Goal: Transaction & Acquisition: Purchase product/service

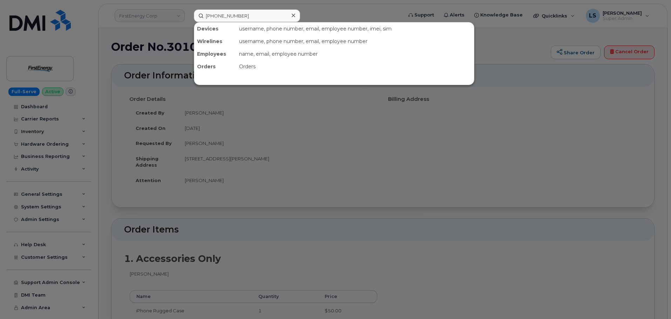
type input "[PHONE_NUMBER]"
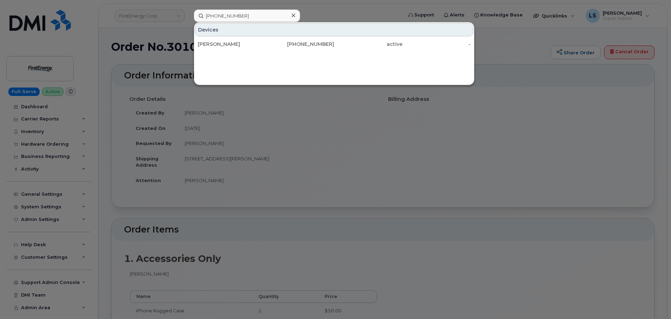
click at [242, 34] on div "Devices" at bounding box center [334, 29] width 278 height 13
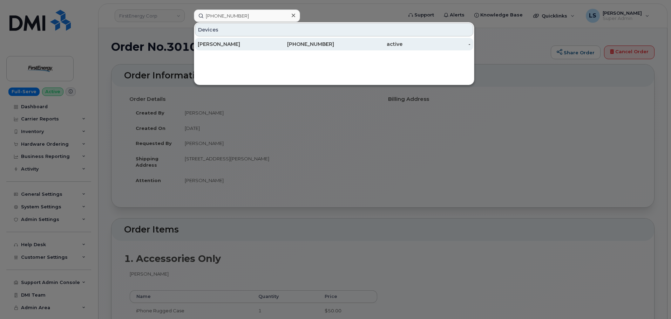
click at [241, 39] on div "JOHANNA WOLLENHAUPT" at bounding box center [232, 44] width 68 height 13
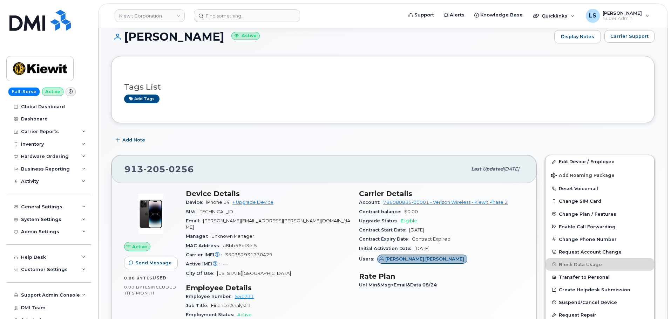
scroll to position [105, 0]
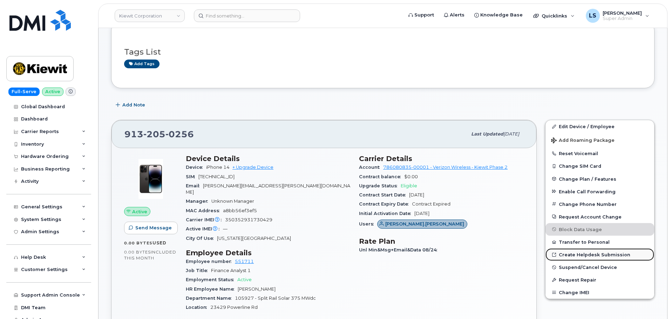
click at [582, 254] on link "Create Helpdesk Submission" at bounding box center [600, 255] width 109 height 13
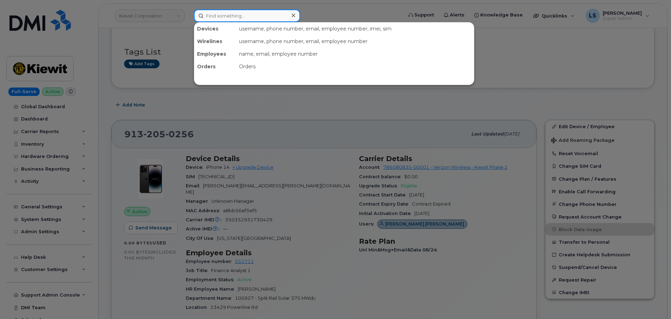
click at [211, 16] on input at bounding box center [247, 15] width 106 height 13
paste input "8162102445"
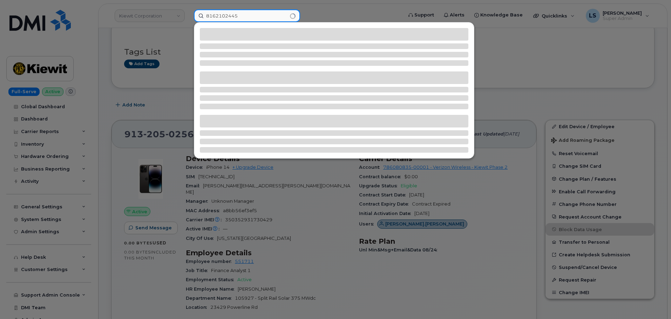
type input "8162102445"
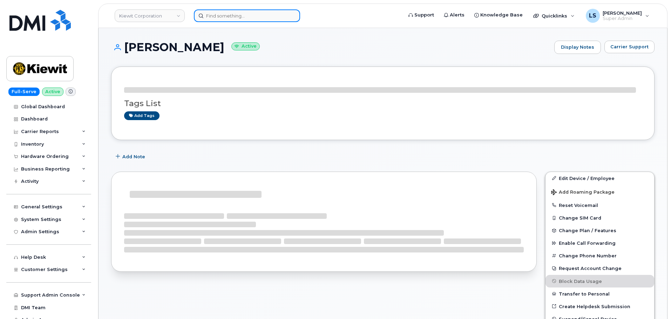
click at [229, 21] on input at bounding box center [247, 15] width 106 height 13
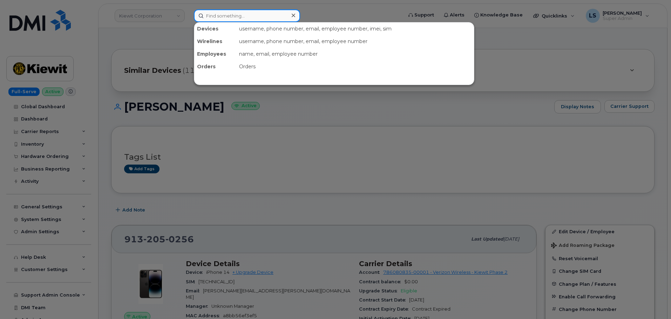
paste input "8162102445"
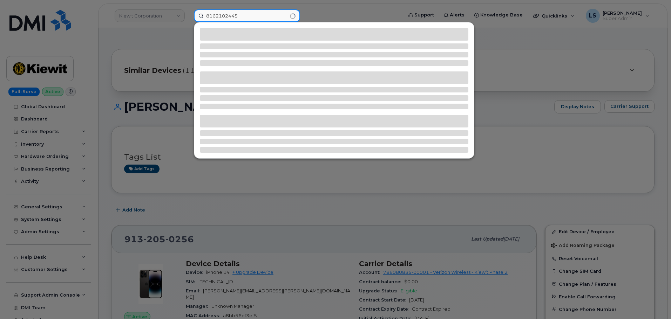
type input "8162102445"
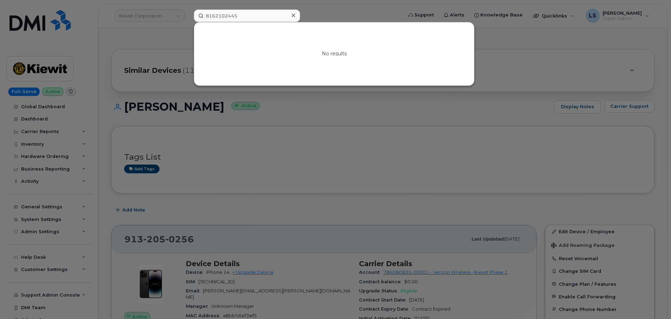
drag, startPoint x: 225, startPoint y: 131, endPoint x: 160, endPoint y: 137, distance: 64.8
click at [225, 131] on div at bounding box center [335, 159] width 671 height 319
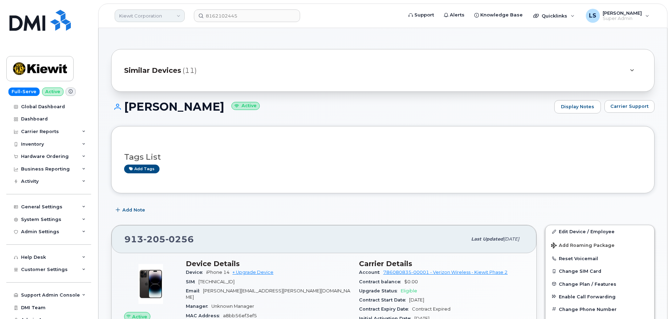
click at [153, 14] on link "Kiewit Corporation" at bounding box center [150, 15] width 70 height 13
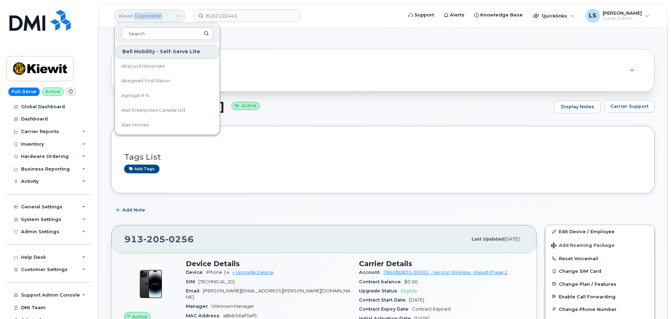
click at [153, 14] on link "Kiewit Corporation" at bounding box center [150, 15] width 70 height 13
click at [58, 158] on div "Hardware Ordering" at bounding box center [45, 157] width 48 height 6
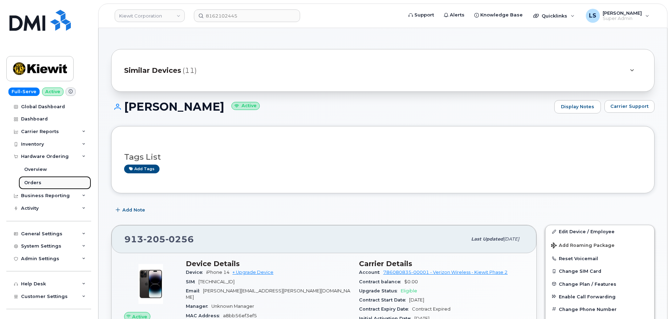
click at [45, 187] on link "Orders" at bounding box center [55, 182] width 73 height 13
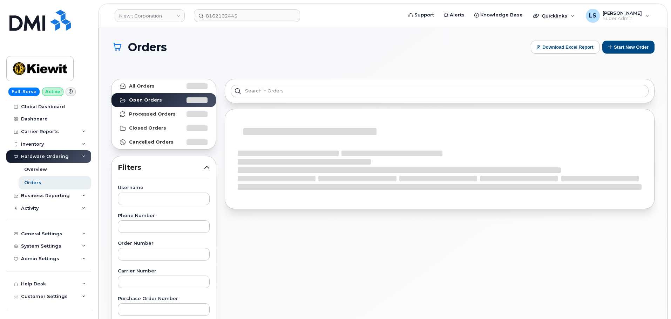
click at [626, 40] on div "Orders Download Excel Report Start New Order All Orders Open Orders Processed O…" at bounding box center [383, 302] width 569 height 548
click at [625, 44] on button "Start New Order" at bounding box center [628, 47] width 52 height 13
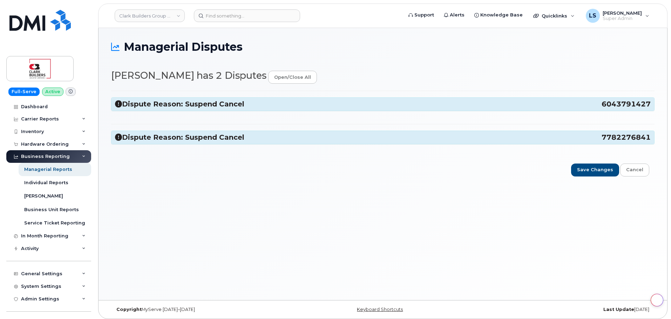
select select "43359"
click at [249, 107] on h3 "Dispute Reason: Suspend Cancel 6043791427" at bounding box center [383, 104] width 536 height 9
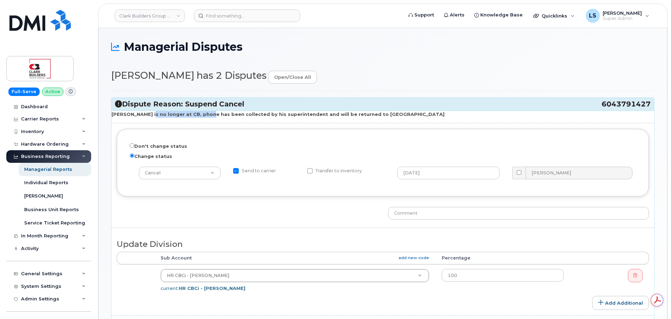
drag, startPoint x: 161, startPoint y: 120, endPoint x: 199, endPoint y: 112, distance: 39.1
click at [199, 112] on strong "Blair is no longer at CB, phone has been collected by his superintendent and wi…" at bounding box center [278, 115] width 333 height 6
click at [205, 114] on strong "Blair is no longer at CB, phone has been collected by his superintendent and wi…" at bounding box center [278, 115] width 333 height 6
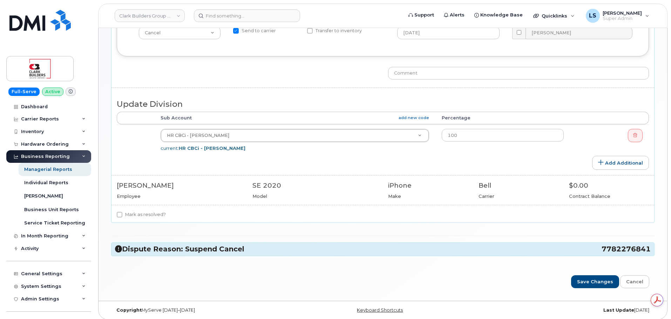
scroll to position [144, 0]
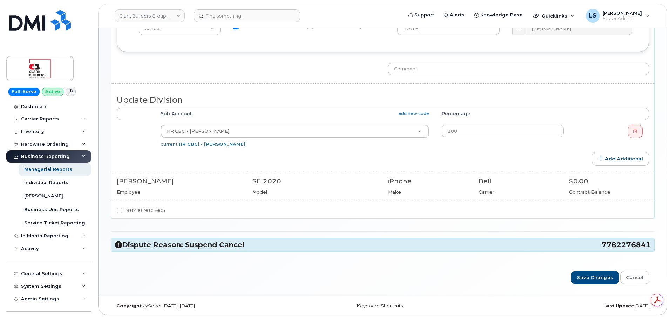
drag, startPoint x: 147, startPoint y: 213, endPoint x: 148, endPoint y: 217, distance: 4.1
click at [147, 213] on label "Mark as resolved?" at bounding box center [141, 211] width 49 height 8
click at [131, 208] on label "Mark as resolved?" at bounding box center [141, 211] width 49 height 8
click at [122, 208] on input "Mark as resolved?" at bounding box center [120, 211] width 6 height 6
checkbox input "true"
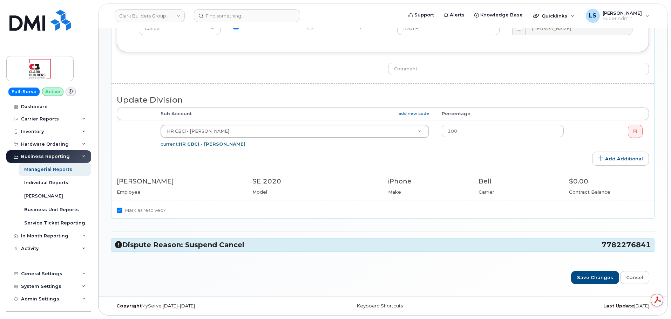
click at [150, 244] on h3 "Dispute Reason: Suspend Cancel 7782276841" at bounding box center [383, 245] width 536 height 9
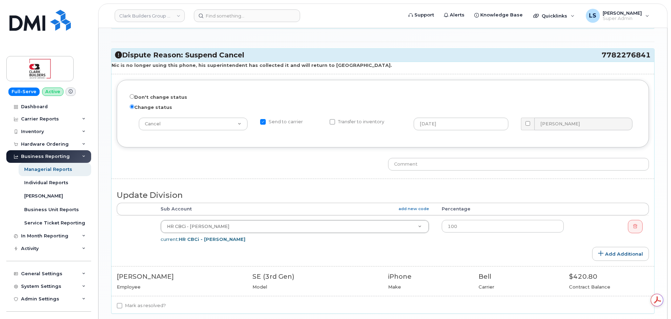
scroll to position [397, 0]
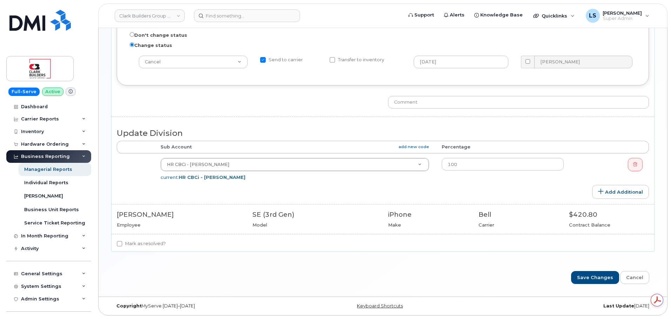
click at [147, 243] on label "Mark as resolved?" at bounding box center [141, 244] width 49 height 8
click at [120, 247] on label "Mark as resolved?" at bounding box center [141, 244] width 49 height 8
click at [120, 247] on input "Mark as resolved?" at bounding box center [120, 244] width 6 height 6
checkbox input "true"
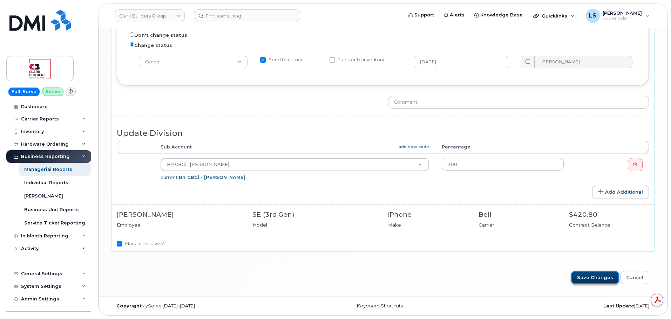
click at [576, 277] on input "Save Changes" at bounding box center [595, 277] width 48 height 13
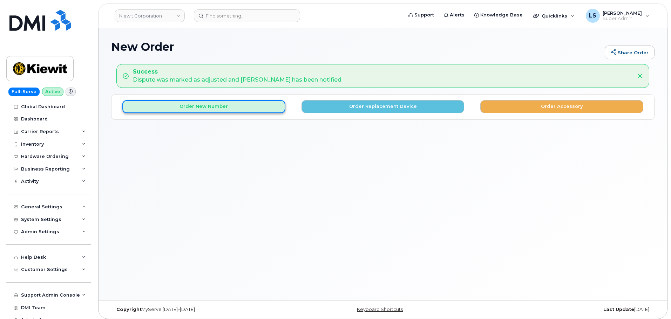
click at [262, 105] on button "Order New Number" at bounding box center [203, 106] width 163 height 13
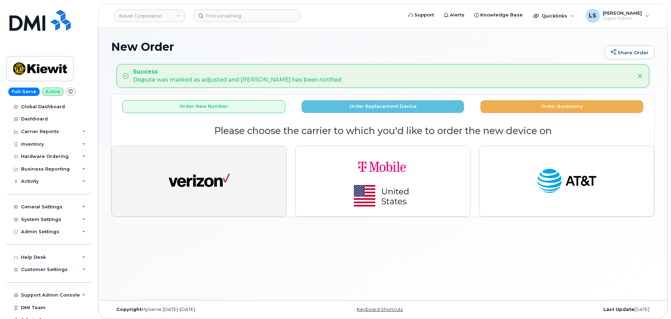
drag, startPoint x: 196, startPoint y: 195, endPoint x: 196, endPoint y: 202, distance: 6.7
click at [196, 194] on img "button" at bounding box center [199, 182] width 61 height 32
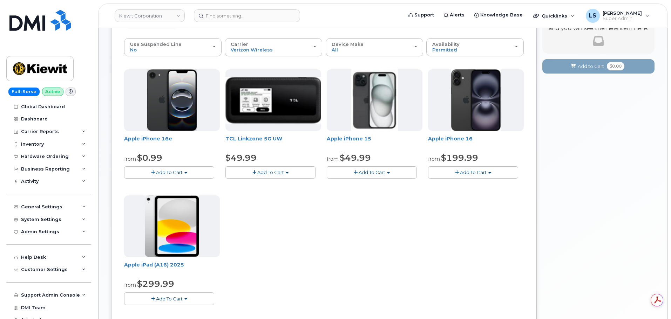
scroll to position [105, 0]
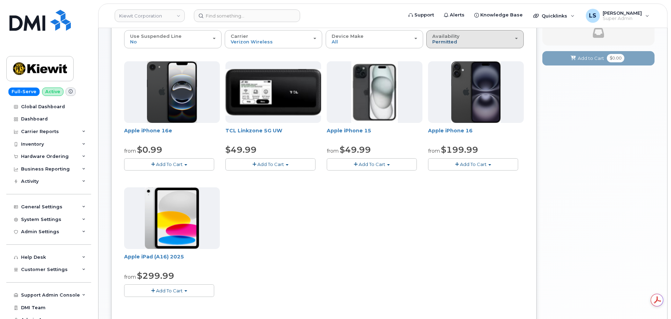
click at [454, 41] on span "Permitted" at bounding box center [444, 42] width 25 height 6
click at [441, 65] on label "All" at bounding box center [435, 67] width 15 height 8
click at [0, 0] on input "All" at bounding box center [0, 0] width 0 height 0
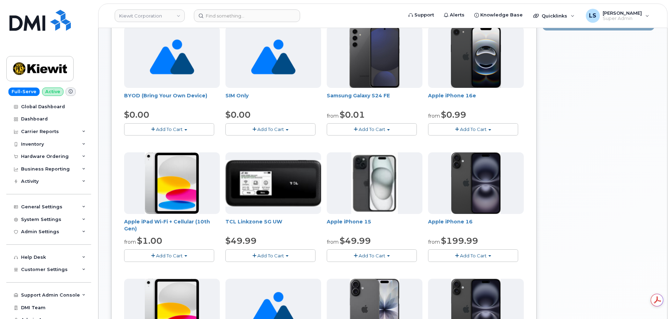
scroll to position [0, 0]
click at [180, 256] on span "Add To Cart" at bounding box center [169, 256] width 27 height 6
click at [181, 277] on link "$249.99 - 2 Year Term (256 GB)" at bounding box center [169, 277] width 87 height 9
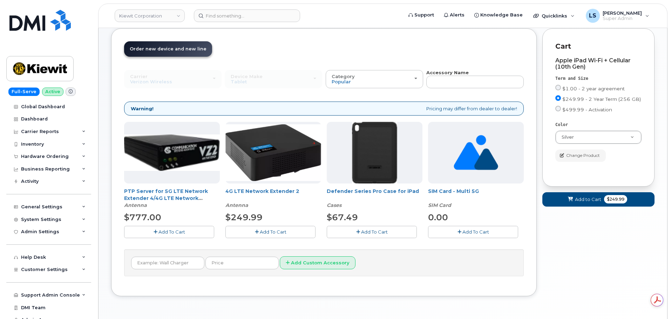
scroll to position [54, 0]
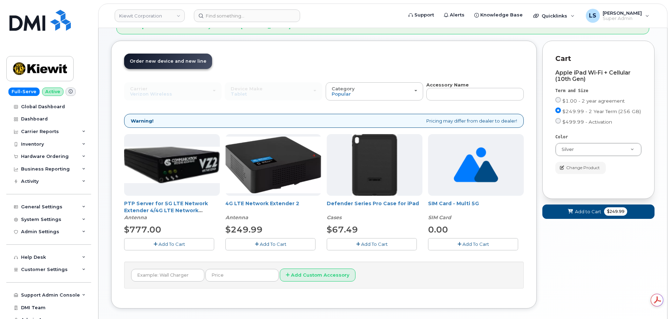
click at [357, 240] on button "Add To Cart" at bounding box center [372, 244] width 90 height 12
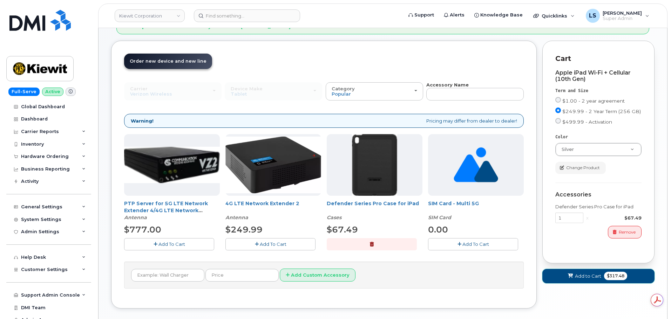
click at [589, 274] on span "Add to Cart" at bounding box center [588, 276] width 26 height 7
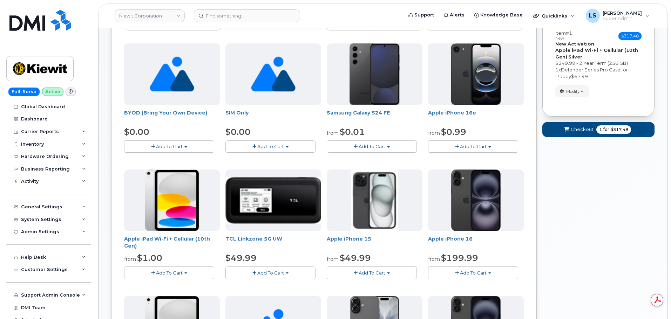
scroll to position [124, 0]
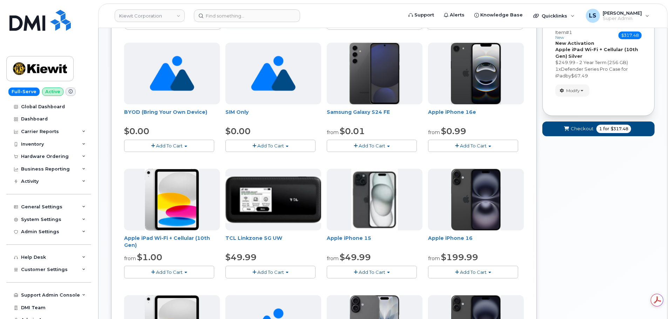
click at [179, 274] on span "Add To Cart" at bounding box center [169, 273] width 27 height 6
click at [174, 294] on link "$249.99 - 2 Year Term (256 GB)" at bounding box center [169, 294] width 87 height 9
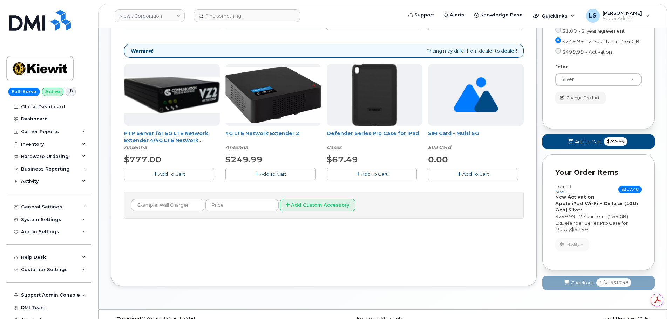
click at [370, 173] on span "Add To Cart" at bounding box center [374, 174] width 27 height 6
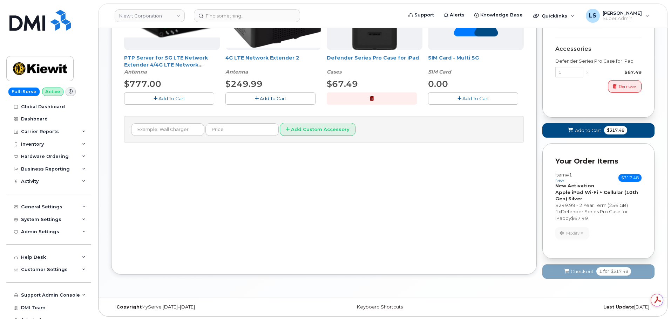
scroll to position [201, 0]
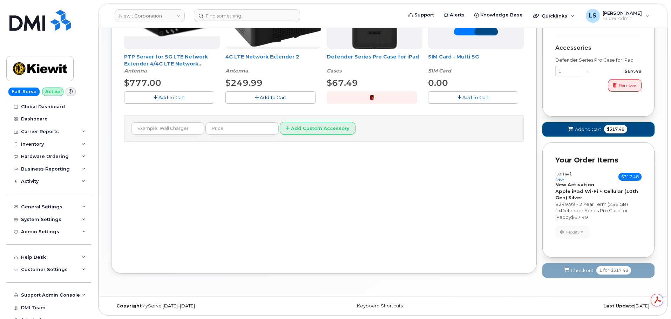
click at [572, 130] on icon at bounding box center [570, 129] width 5 height 5
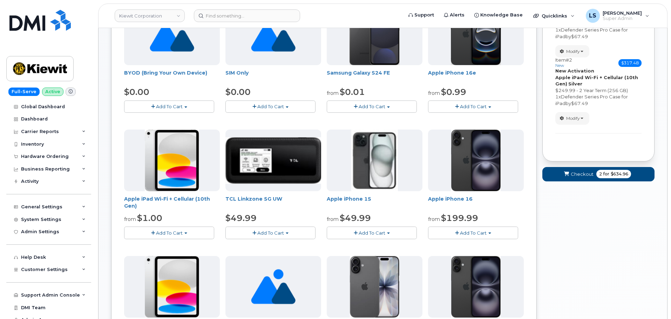
scroll to position [233, 0]
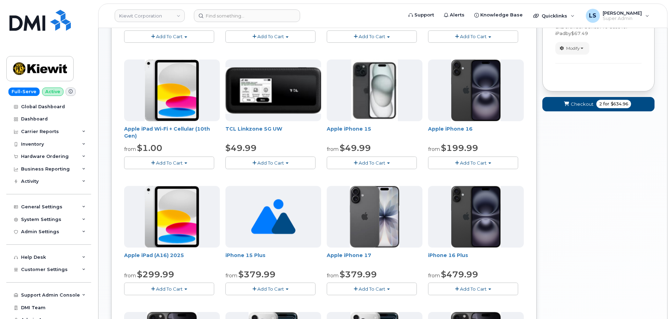
click at [188, 166] on button "Add To Cart" at bounding box center [169, 163] width 90 height 12
click at [174, 185] on link "$249.99 - 2 Year Term (256 GB)" at bounding box center [169, 184] width 87 height 9
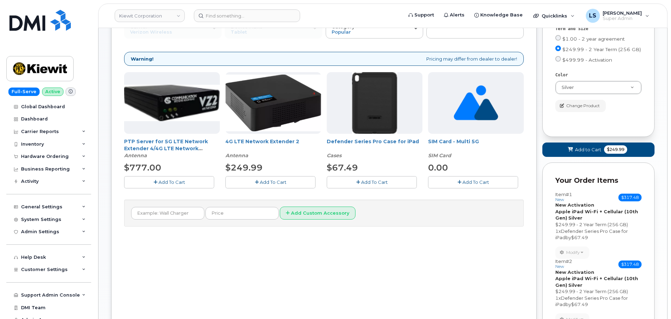
click at [369, 187] on button "Add To Cart" at bounding box center [372, 182] width 90 height 12
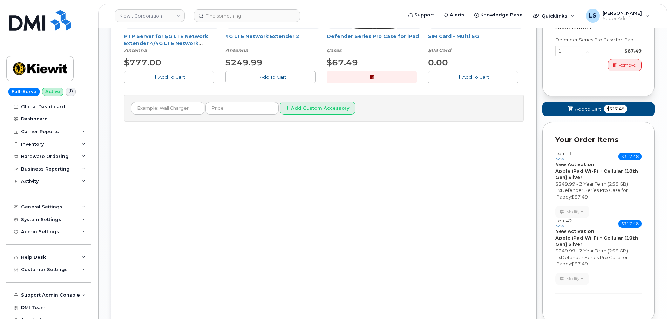
scroll to position [0, 0]
click at [585, 112] on button "Add to Cart $317.48" at bounding box center [598, 109] width 112 height 14
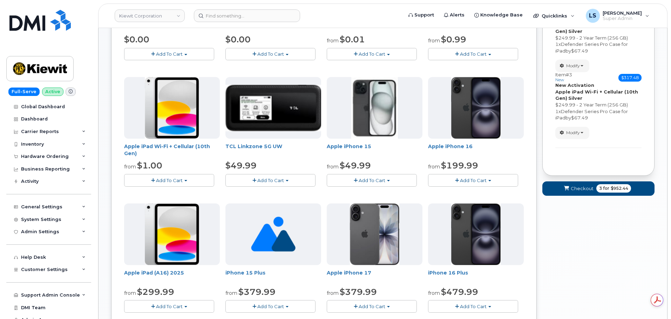
scroll to position [233, 0]
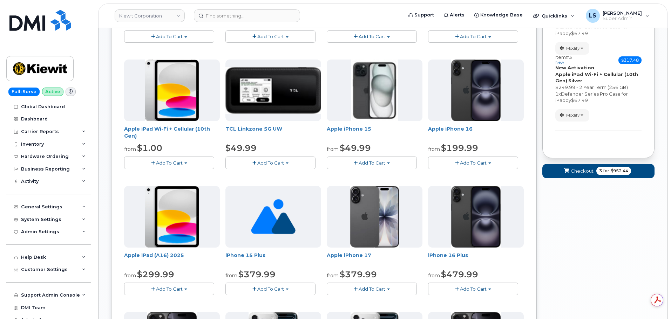
click at [186, 165] on button "Add To Cart" at bounding box center [169, 163] width 90 height 12
click at [163, 185] on link "$249.99 - 2 Year Term (256 GB)" at bounding box center [169, 184] width 87 height 9
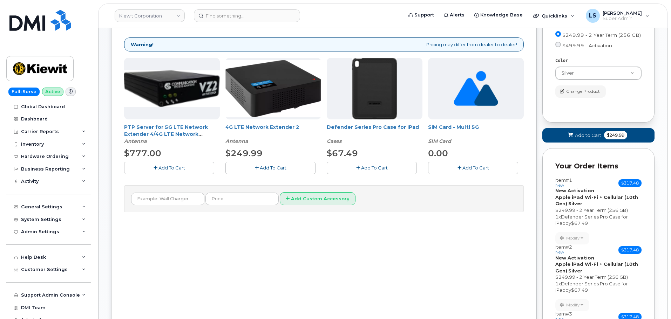
scroll to position [128, 0]
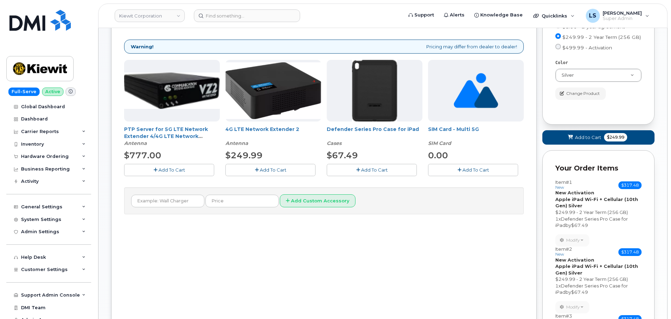
click at [369, 171] on span "Add To Cart" at bounding box center [374, 170] width 27 height 6
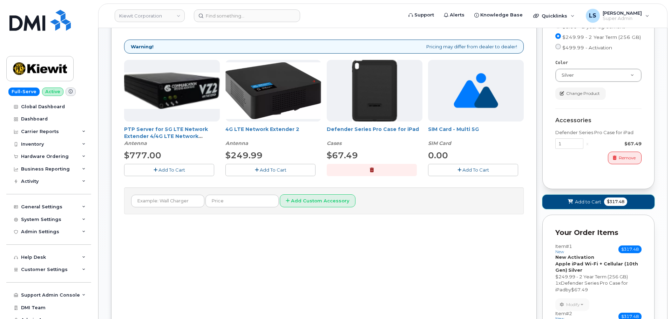
click at [582, 201] on span "Add to Cart" at bounding box center [588, 202] width 26 height 7
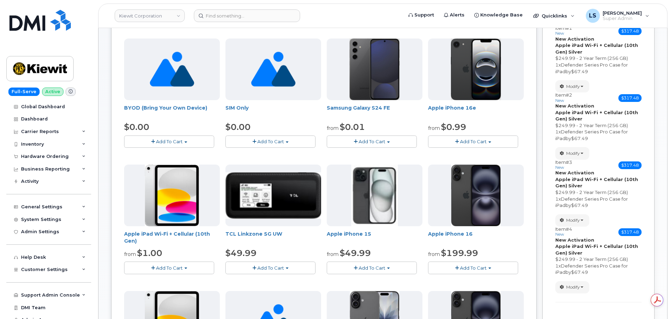
click at [187, 266] on button "Add To Cart" at bounding box center [169, 268] width 90 height 12
click at [162, 291] on link "$249.99 - 2 Year Term (256 GB)" at bounding box center [169, 289] width 87 height 9
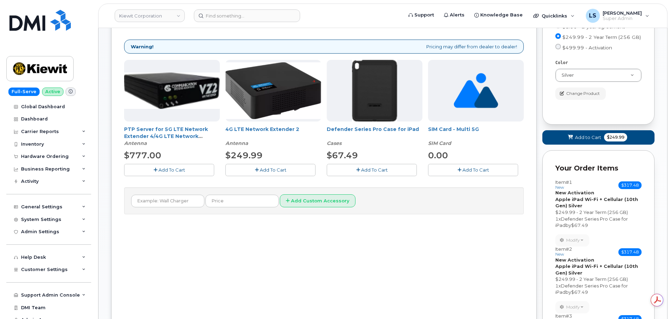
click at [353, 167] on button "Add To Cart" at bounding box center [372, 170] width 90 height 12
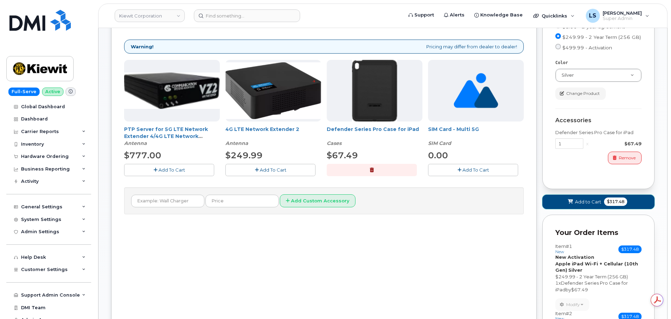
click at [565, 200] on button "Add to Cart $317.48" at bounding box center [598, 202] width 112 height 14
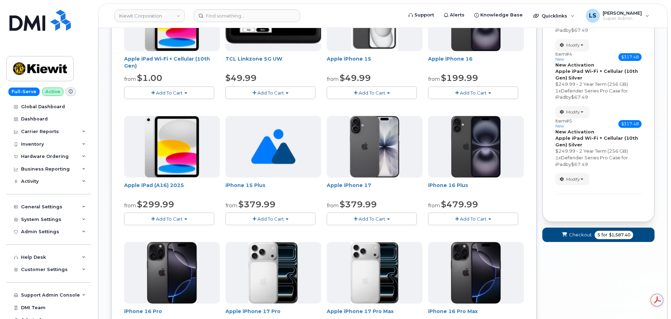
scroll to position [0, 0]
click at [592, 237] on button "Checkout 5 for $1,587.40" at bounding box center [598, 235] width 112 height 14
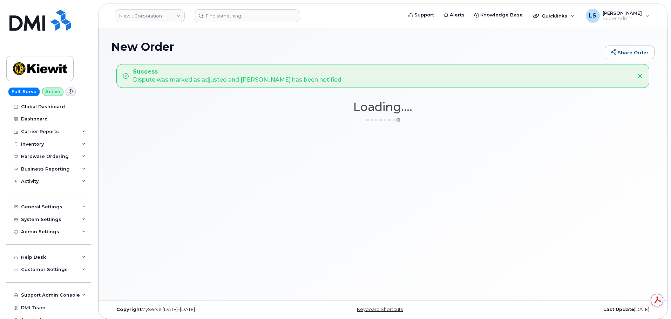
click at [190, 180] on div "New Order Share Order Success Dispute was marked as adjusted and Adam Lafontain…" at bounding box center [383, 164] width 569 height 272
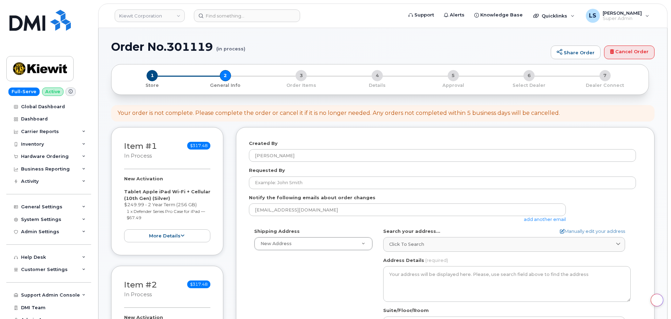
select select
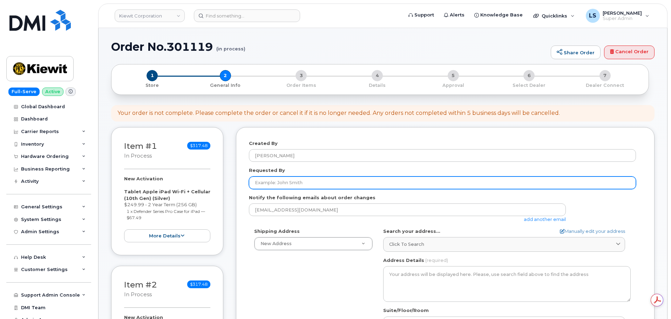
click at [275, 180] on input "Requested By" at bounding box center [442, 183] width 387 height 13
paste input "[PERSON_NAME]"
type input "[PERSON_NAME]"
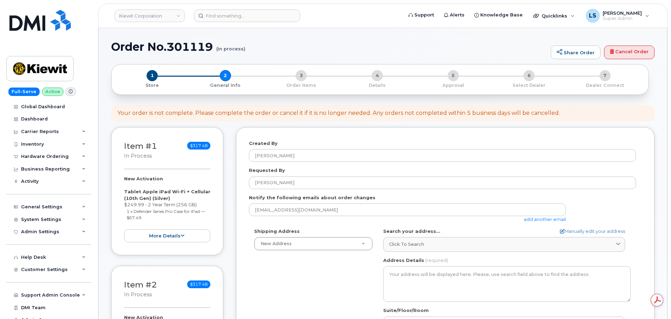
click at [541, 221] on link "add another email" at bounding box center [545, 220] width 42 height 6
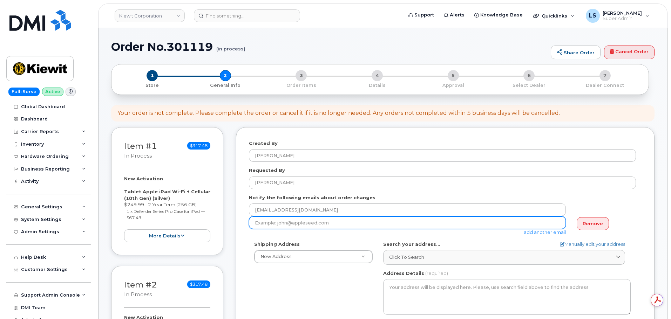
click at [288, 222] on input "email" at bounding box center [407, 223] width 317 height 13
paste input "[PERSON_NAME][EMAIL_ADDRESS][PERSON_NAME][DOMAIN_NAME]"
type input "[PERSON_NAME][EMAIL_ADDRESS][PERSON_NAME][DOMAIN_NAME]"
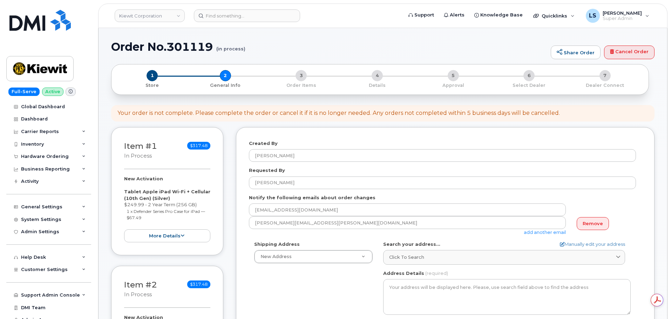
click at [299, 266] on div "Shipping Address New Address New Address AB Search your address... Manually edi…" at bounding box center [442, 321] width 387 height 161
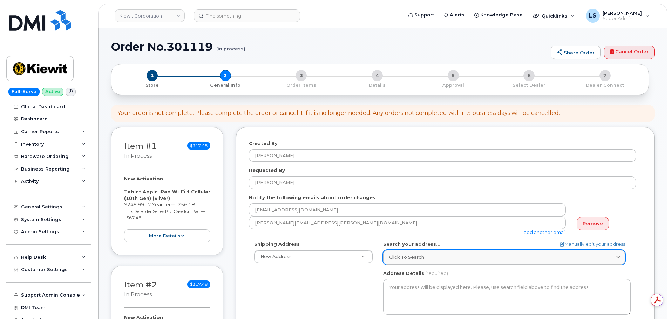
click at [396, 251] on link "Click to search" at bounding box center [504, 257] width 242 height 14
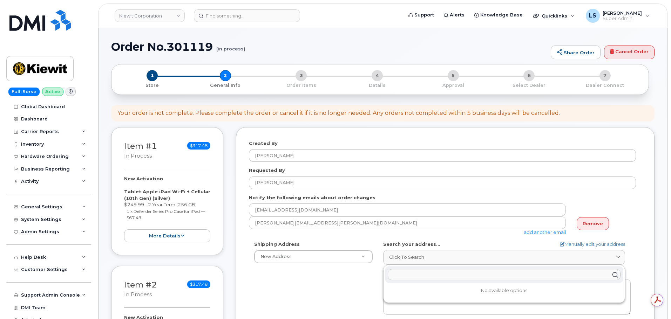
click at [455, 275] on input "text" at bounding box center [504, 275] width 233 height 11
paste input "905 Powerhouse Rd, Orange Texas, 77630"
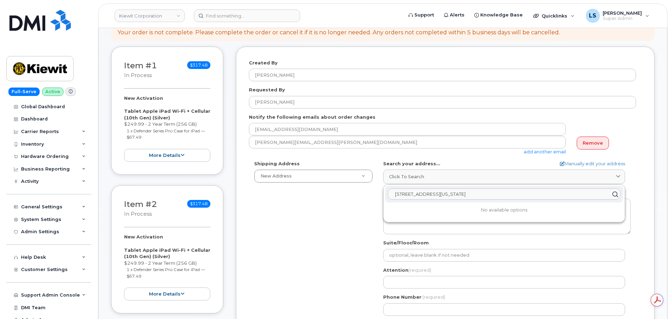
scroll to position [140, 0]
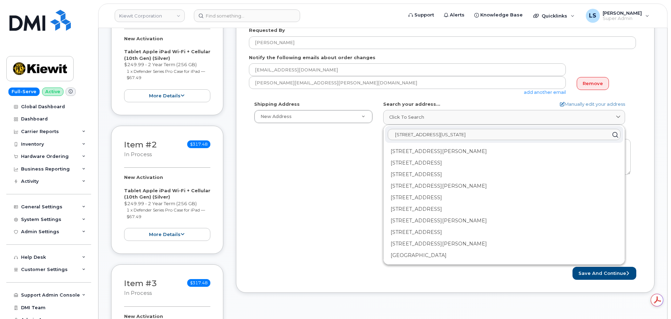
type input "905 Powerhouse Rd, Orange Texas, 77630"
click at [359, 167] on div "Shipping Address New Address New Address AB Search your address... Manually edi…" at bounding box center [442, 181] width 387 height 161
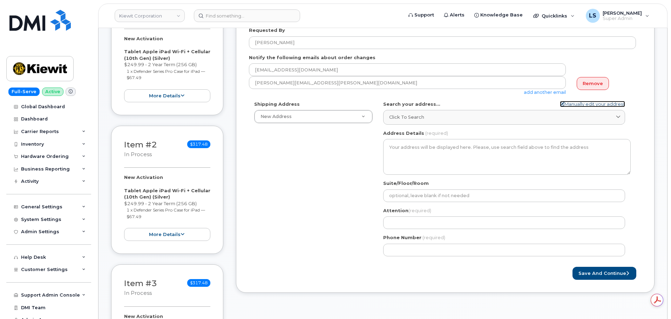
click at [610, 105] on link "Manually edit your address" at bounding box center [592, 104] width 65 height 7
select select
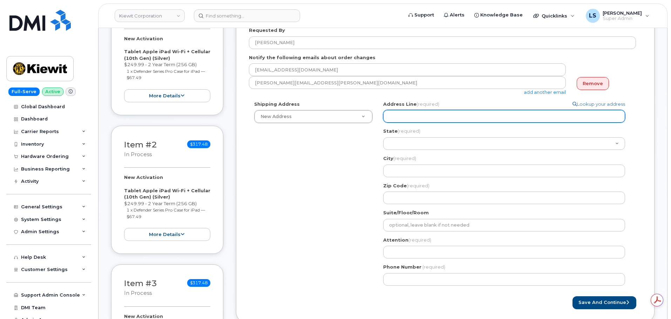
click at [430, 118] on input "Address Line (required)" at bounding box center [504, 116] width 242 height 13
paste input "905 Powerhouse Rd, Orange Texas, 77630"
select select
click at [446, 116] on input "905 Powerhouse Rd, Orange Texas, 77630" at bounding box center [504, 116] width 242 height 13
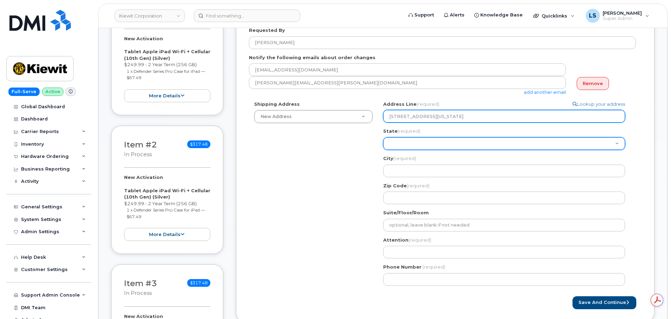
type input "905 Powerhouse Rd, Orange Texas, 77630"
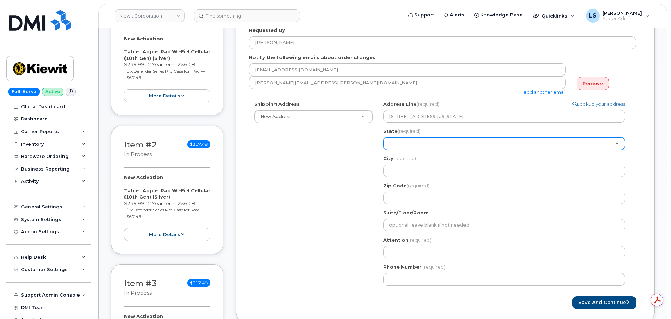
click at [420, 139] on select "Alabama Alaska American Samoa Arizona Arkansas California Colorado Connecticut …" at bounding box center [504, 143] width 242 height 13
select select "TX"
click at [383, 137] on select "Alabama Alaska American Samoa Arizona Arkansas California Colorado Connecticut …" at bounding box center [504, 143] width 242 height 13
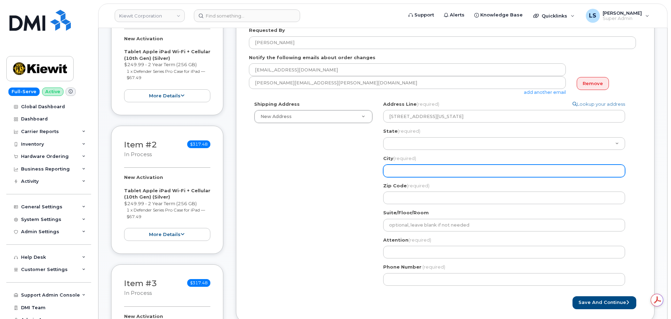
click at [411, 167] on input "City (required)" at bounding box center [504, 171] width 242 height 13
paste input "Orange"
select select
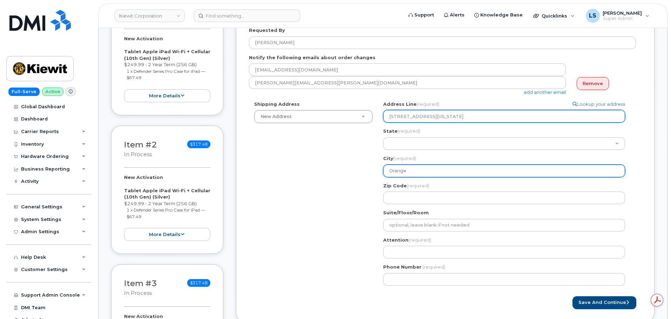
type input "Orange"
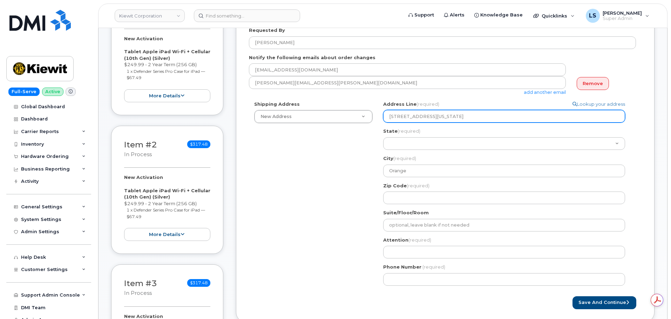
click at [479, 119] on input "905 Powerhouse Rd, Orange Texas, 77630" at bounding box center [504, 116] width 242 height 13
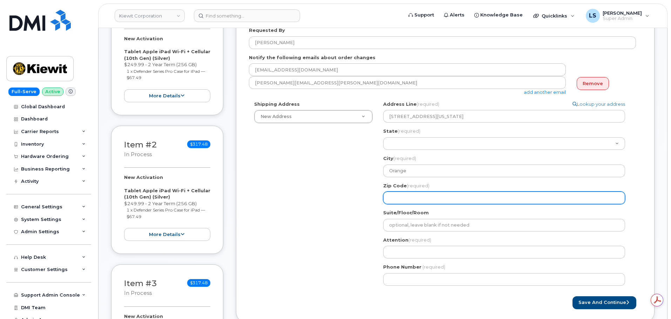
click at [427, 200] on input "Zip Code (required)" at bounding box center [504, 198] width 242 height 13
paste input "77630"
select select
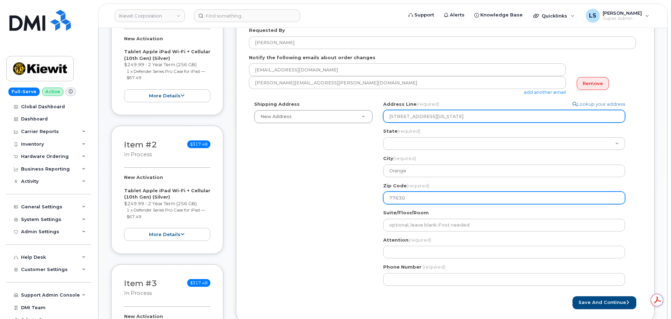
type input "77630"
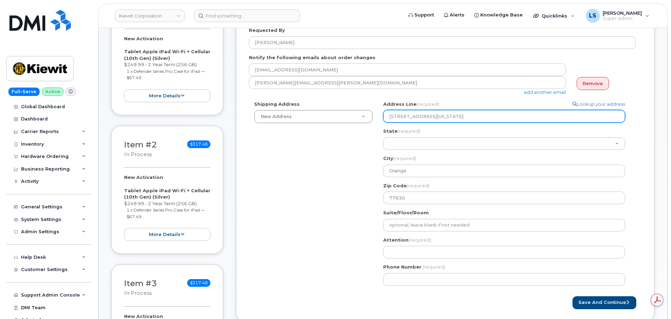
drag, startPoint x: 495, startPoint y: 116, endPoint x: 435, endPoint y: 122, distance: 59.5
click at [435, 122] on input "905 Powerhouse Rd, Orange Texas, 77630" at bounding box center [504, 116] width 242 height 13
select select
type input "[STREET_ADDRESS]"
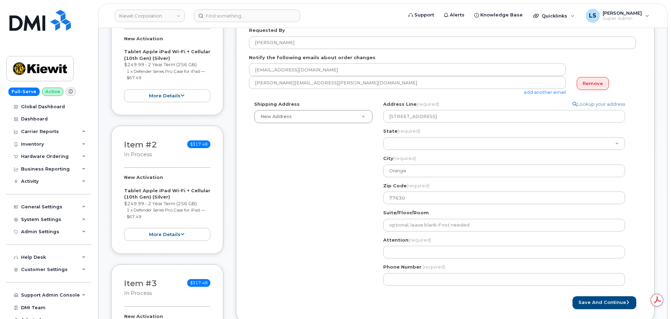
click at [330, 198] on div "Shipping Address New Address New Address TX Orange Search your address... Manua…" at bounding box center [442, 196] width 387 height 190
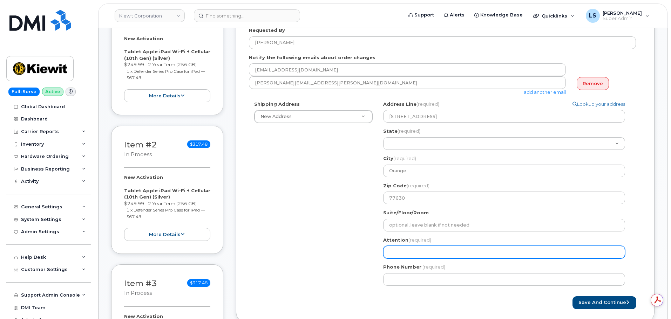
click at [402, 249] on input "Attention (required)" at bounding box center [504, 252] width 242 height 13
paste input "[PERSON_NAME]"
select select
type input "[PERSON_NAME]"
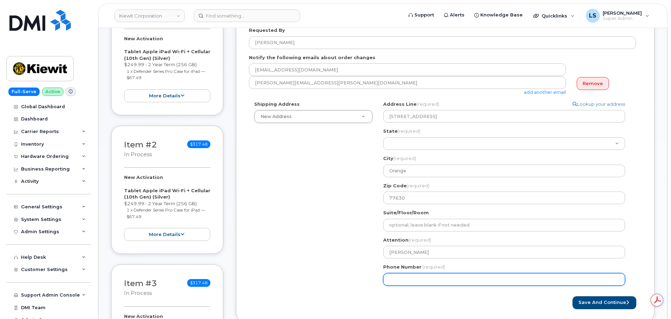
click at [400, 275] on input "Phone Number" at bounding box center [504, 280] width 242 height 13
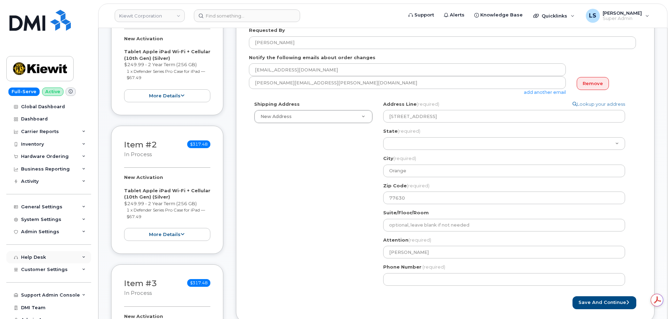
click at [58, 262] on div "Help Desk" at bounding box center [48, 257] width 85 height 13
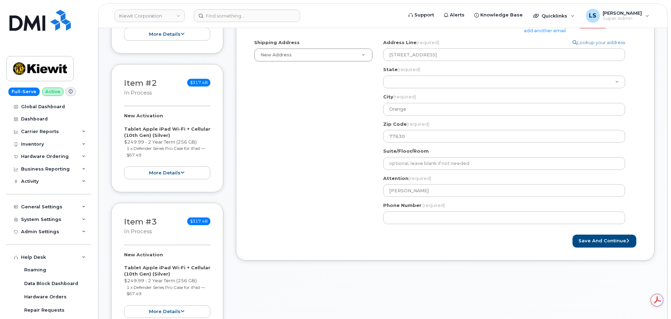
scroll to position [245, 0]
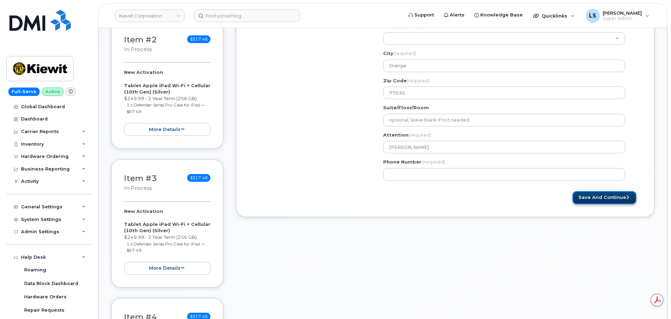
click at [595, 197] on button "Save and Continue" at bounding box center [605, 197] width 64 height 13
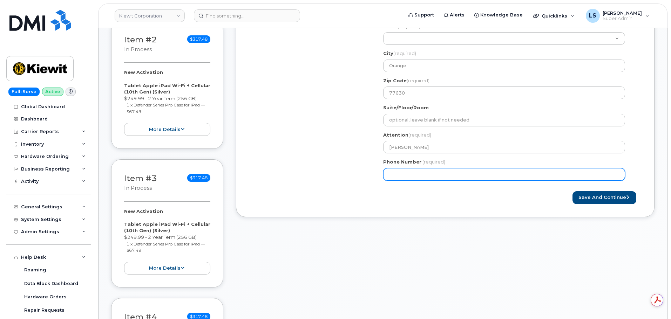
click at [413, 173] on input "Phone Number" at bounding box center [504, 174] width 242 height 13
click at [403, 173] on input "Phone Number" at bounding box center [504, 174] width 242 height 13
click at [400, 174] on input "Phone Number" at bounding box center [504, 174] width 242 height 13
select select
type input "8308677779"
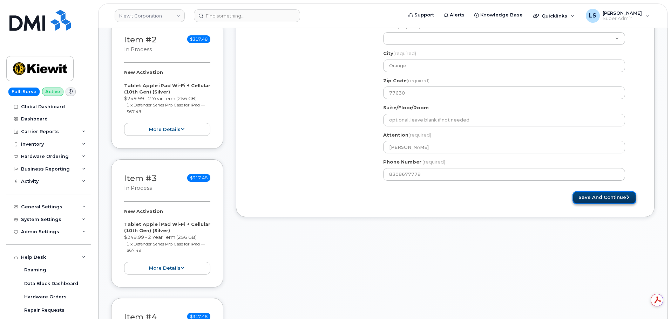
click at [579, 195] on button "Save and Continue" at bounding box center [605, 197] width 64 height 13
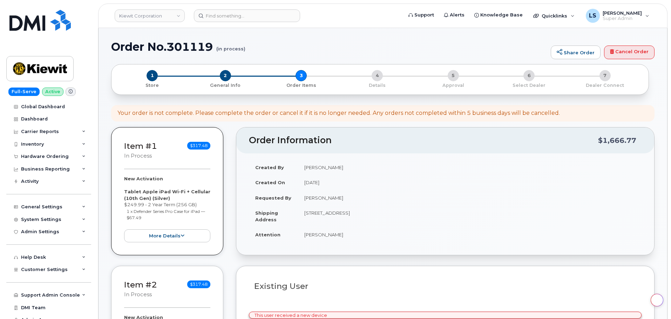
select select
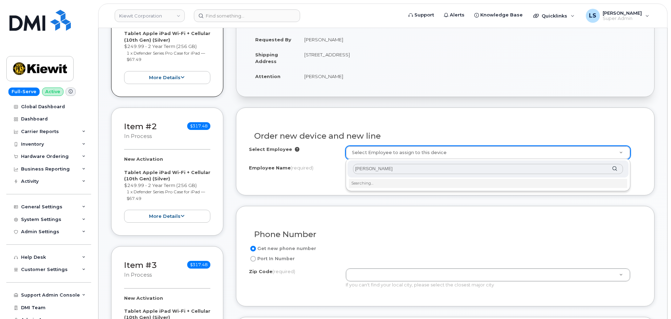
scroll to position [175, 0]
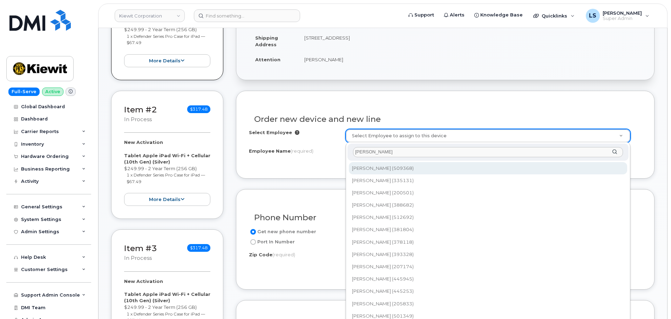
type input "[PERSON_NAME]"
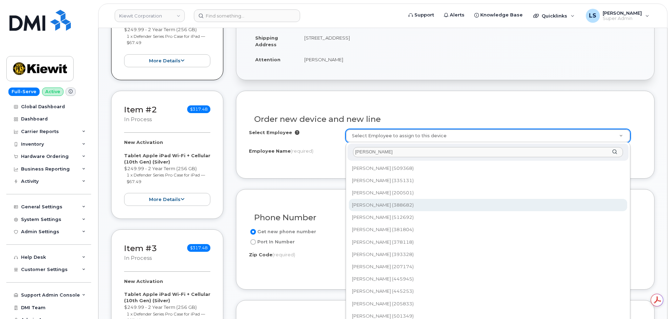
scroll to position [0, 0]
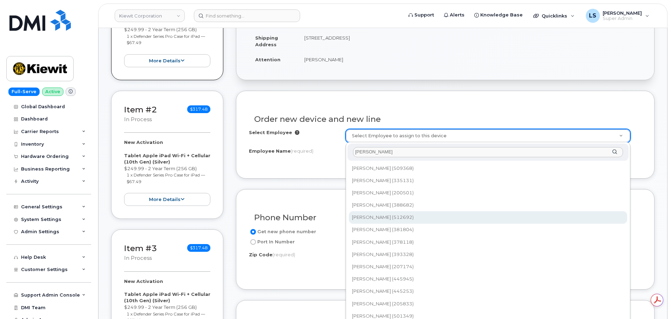
type input "2163780"
type input "[PERSON_NAME]"
type input "[STREET_ADDRESS]"
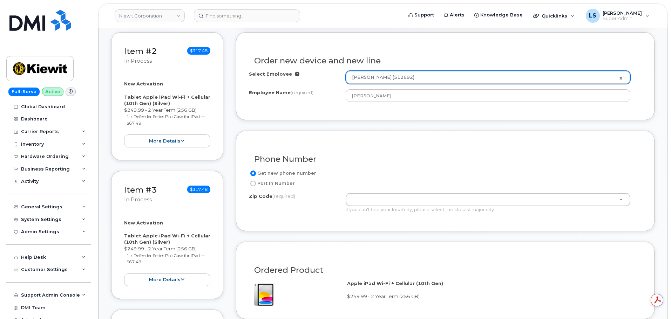
scroll to position [245, 0]
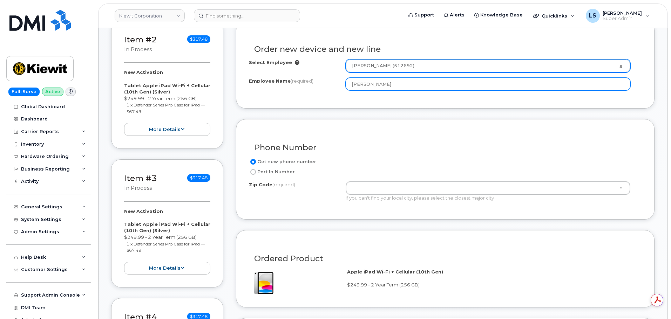
drag, startPoint x: 366, startPoint y: 86, endPoint x: 343, endPoint y: 88, distance: 23.9
click at [343, 88] on div "Employee Name (required) [PERSON_NAME]" at bounding box center [445, 84] width 393 height 13
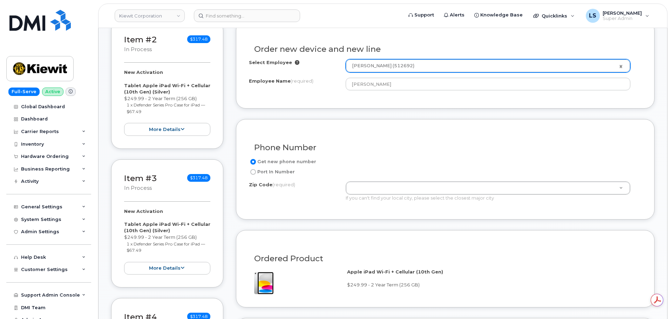
click at [349, 126] on div "Phone Number Get new phone number Port In Number Zip Code (required) Zip Code (…" at bounding box center [445, 169] width 419 height 101
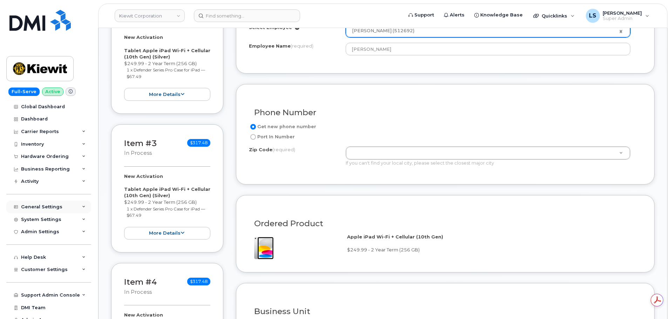
scroll to position [0, 0]
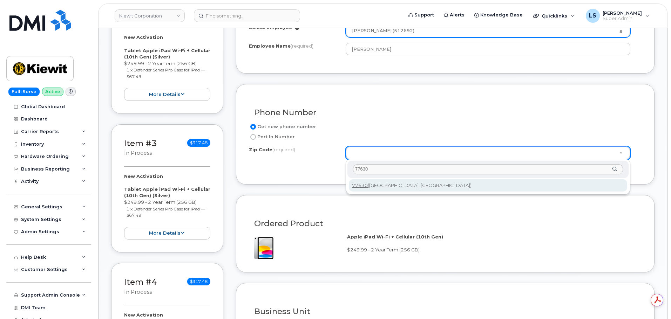
type input "77630"
type input "77630 ([GEOGRAPHIC_DATA], [GEOGRAPHIC_DATA])"
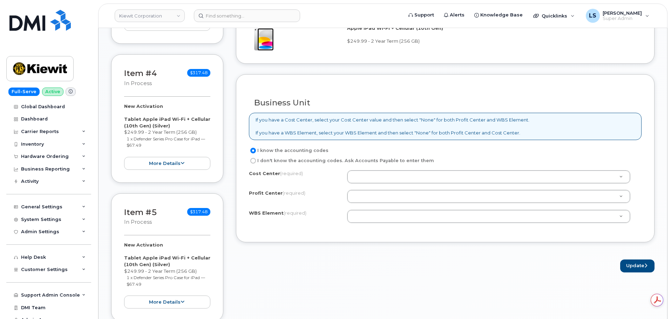
scroll to position [491, 0]
paste input "105359.2143"
type input "105359.2143"
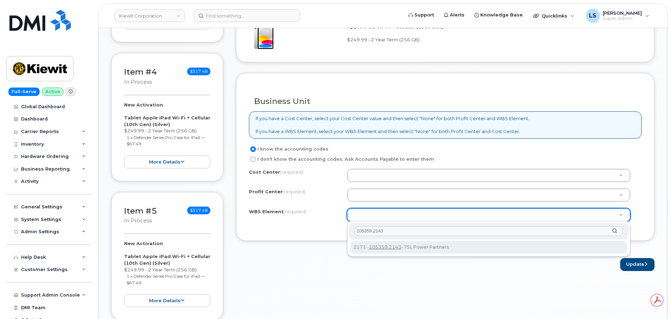
type input "105359.2143"
drag, startPoint x: 389, startPoint y: 250, endPoint x: 386, endPoint y: 211, distance: 39.7
type input "105359.2143"
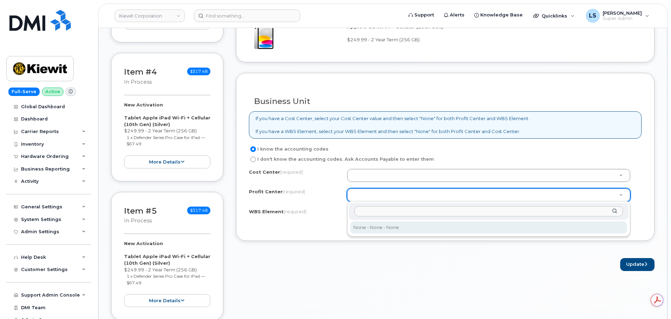
select select "None"
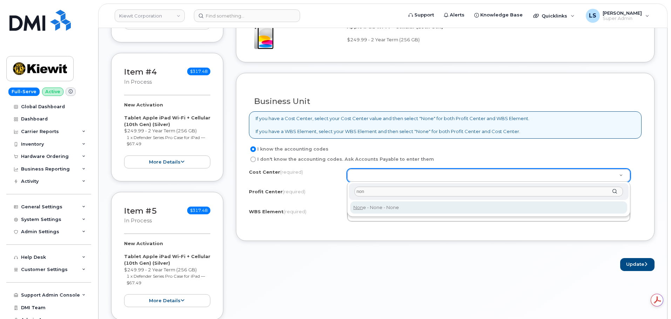
type input "non"
type input "None"
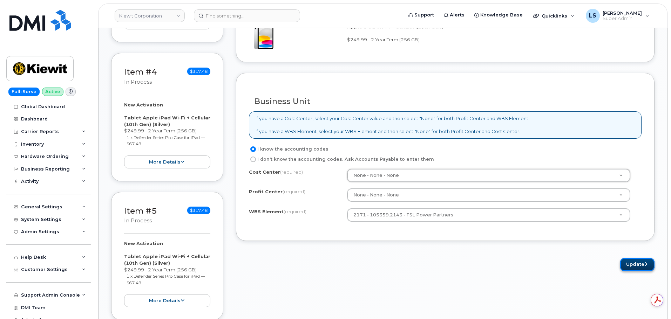
click at [638, 262] on button "Update" at bounding box center [637, 264] width 34 height 13
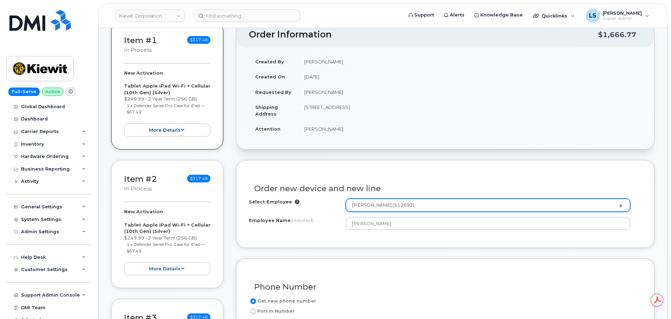
scroll to position [105, 0]
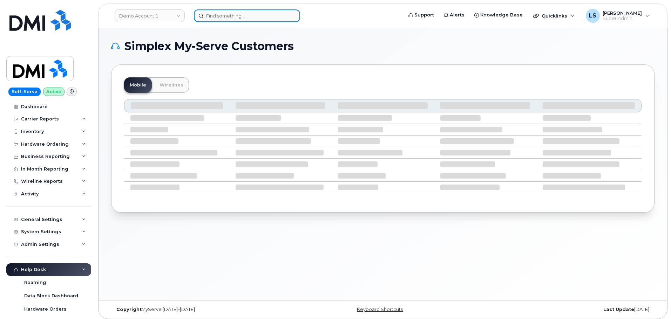
click at [239, 16] on input at bounding box center [247, 15] width 106 height 13
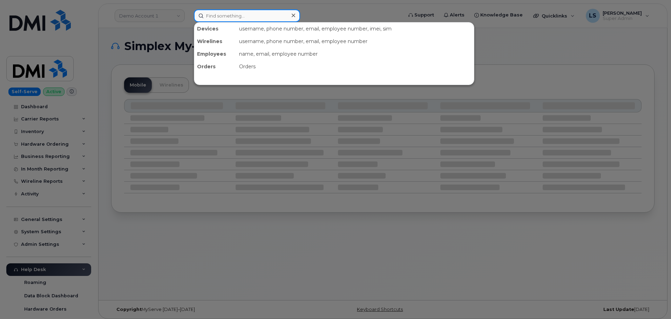
paste input "[PERSON_NAME][EMAIL_ADDRESS][PERSON_NAME][DOMAIN_NAME]"
type input "[PERSON_NAME][EMAIL_ADDRESS][PERSON_NAME][DOMAIN_NAME]"
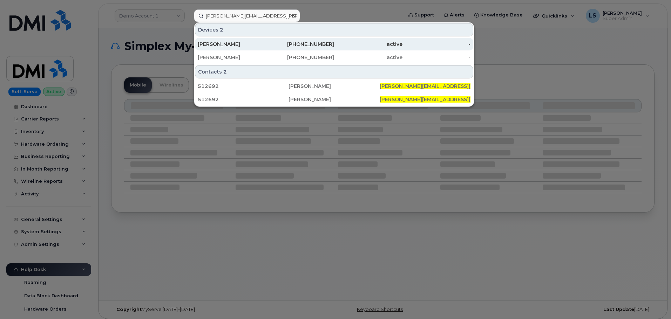
click at [257, 41] on div "ADAM SMITH" at bounding box center [232, 44] width 68 height 13
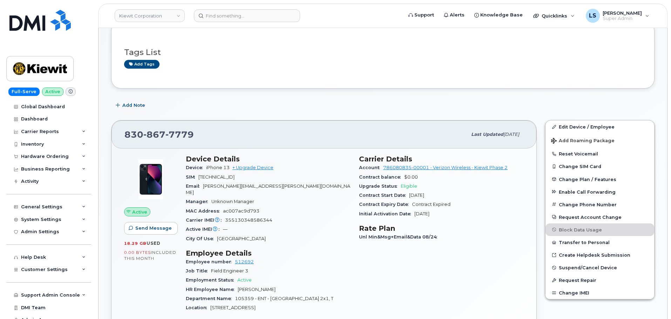
scroll to position [105, 0]
click at [234, 20] on input at bounding box center [247, 15] width 106 height 13
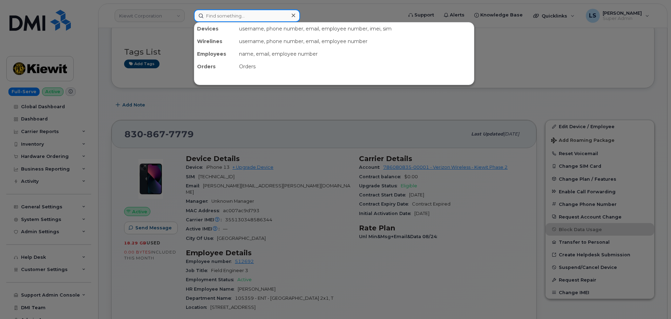
paste input "6059006678"
type input "6059006678"
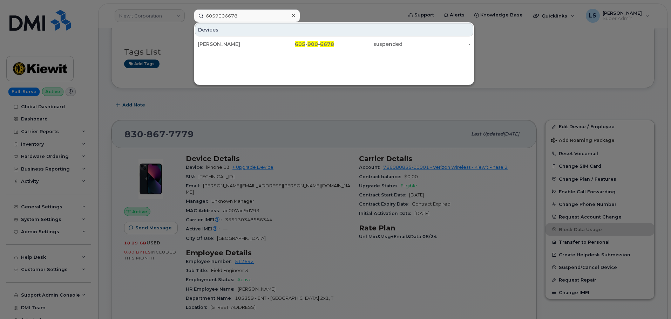
click at [229, 53] on div "Devices [PERSON_NAME] 605 - 900 - 6678 suspended -" at bounding box center [334, 53] width 281 height 63
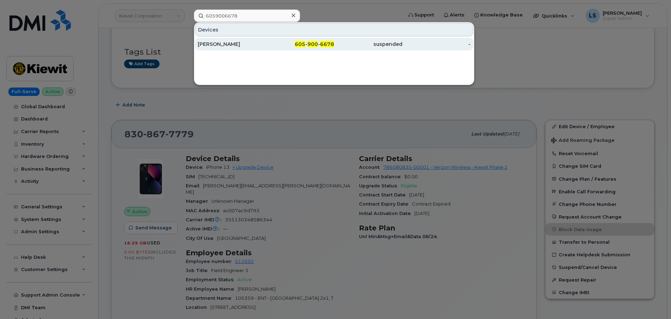
click at [232, 48] on div "[PERSON_NAME]" at bounding box center [232, 44] width 68 height 13
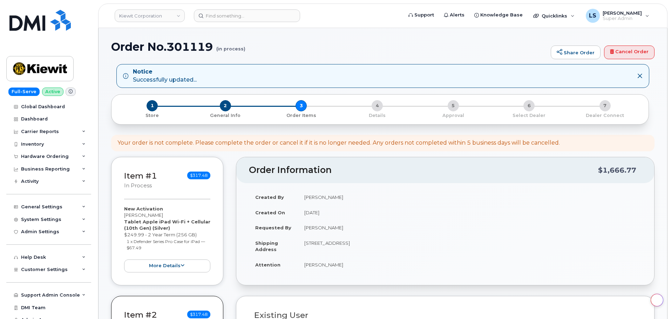
select select
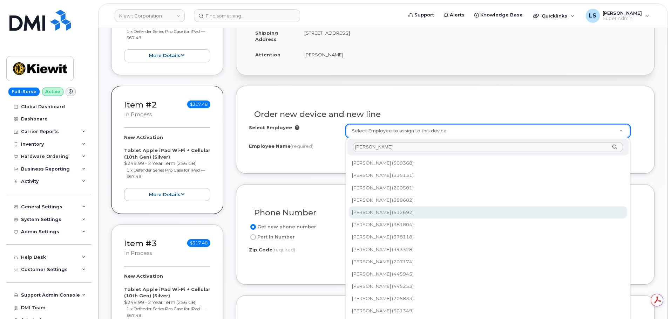
type input "[PERSON_NAME]"
type input "2163780"
type input "[PERSON_NAME]"
type input "[STREET_ADDRESS]"
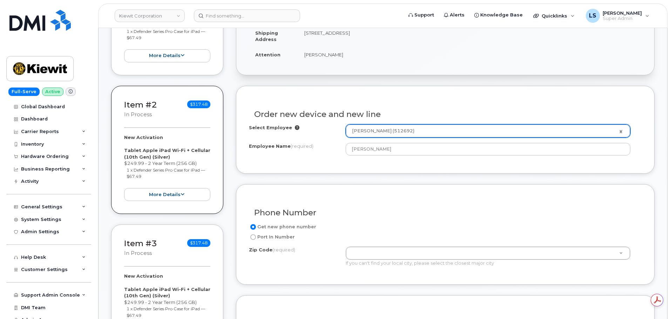
scroll to position [245, 0]
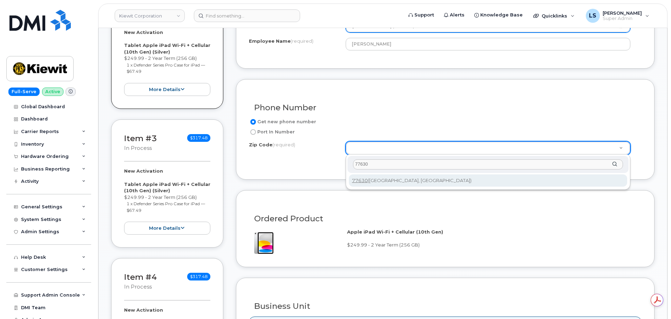
type input "77630"
type input "77630 ([GEOGRAPHIC_DATA], [GEOGRAPHIC_DATA])"
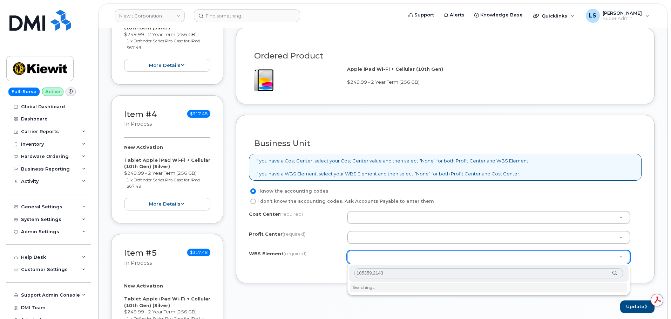
scroll to position [491, 0]
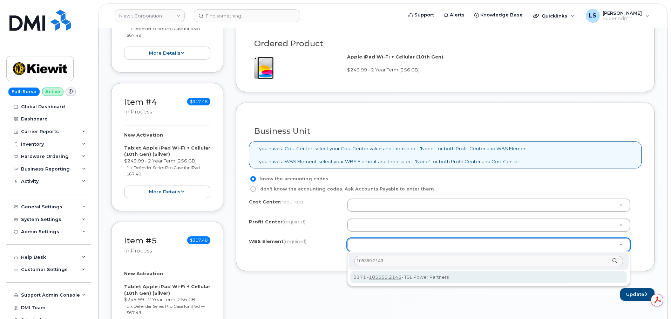
type input "105359.2143"
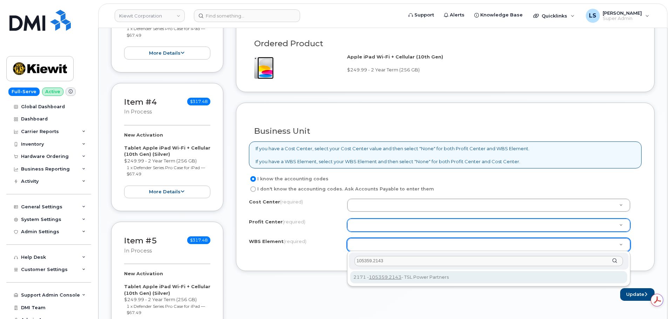
type input "105359.2143"
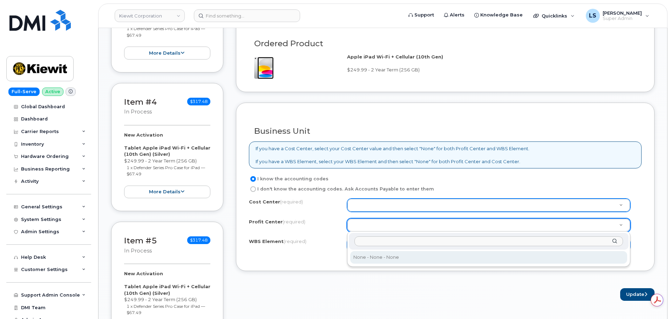
drag, startPoint x: 371, startPoint y: 255, endPoint x: 375, endPoint y: 207, distance: 48.5
select select "None"
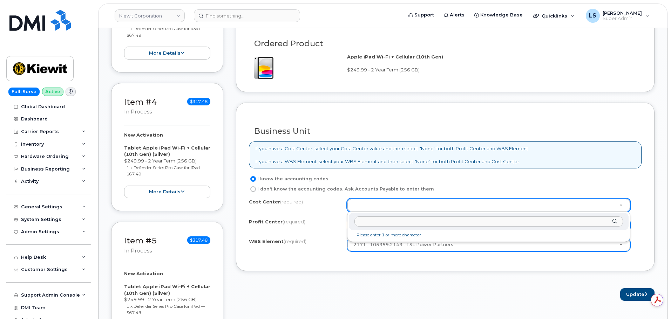
type input "m"
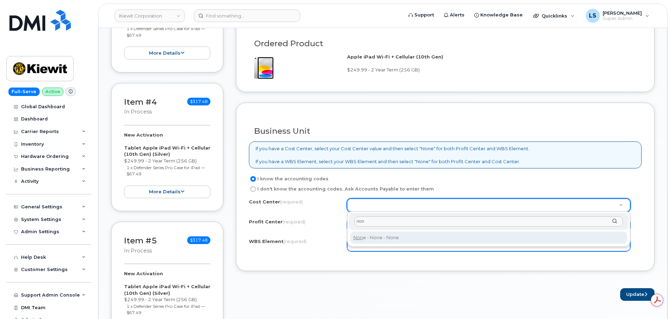
type input "non"
type input "None"
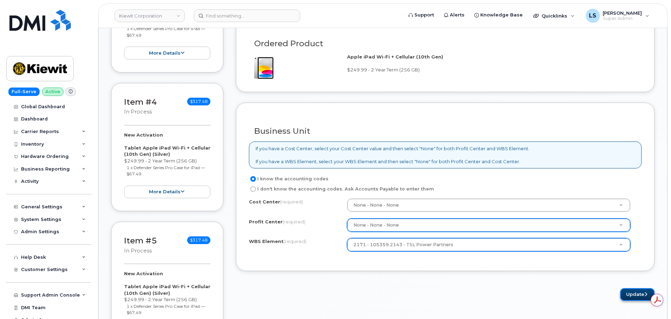
click at [628, 293] on button "Update" at bounding box center [637, 295] width 34 height 13
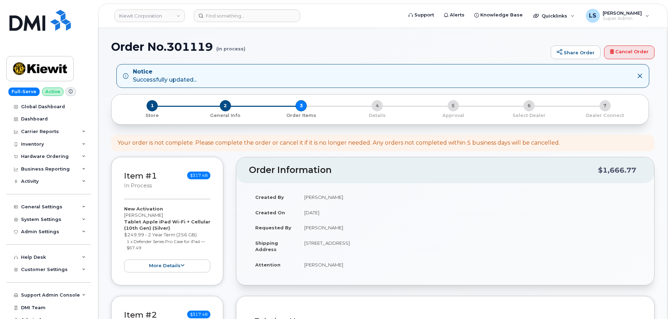
select select
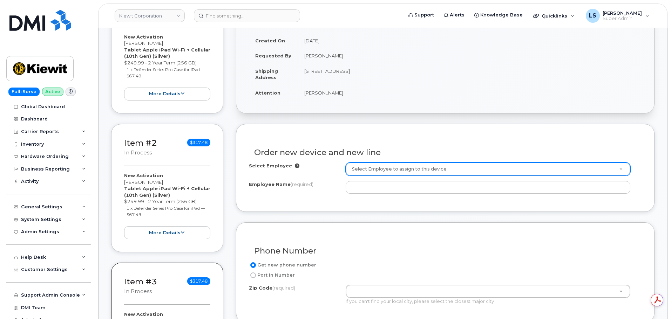
scroll to position [175, 0]
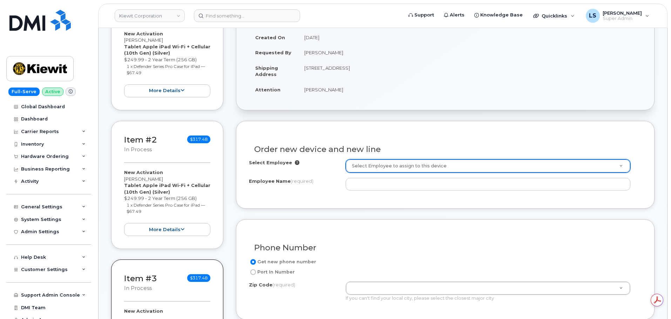
drag, startPoint x: 331, startPoint y: 92, endPoint x: 304, endPoint y: 89, distance: 26.8
drag, startPoint x: 304, startPoint y: 89, endPoint x: 340, endPoint y: 88, distance: 35.8
click at [340, 88] on td "[PERSON_NAME]" at bounding box center [470, 89] width 344 height 15
copy td "[PERSON_NAME]"
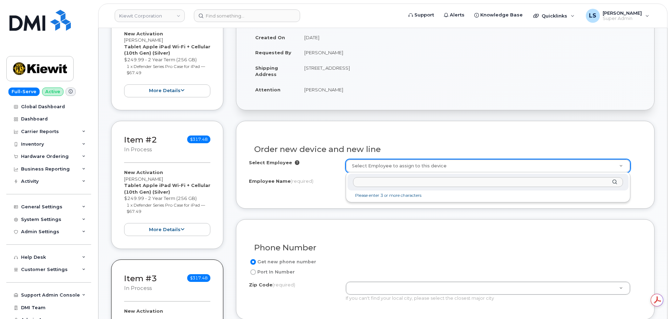
paste input "[PERSON_NAME]"
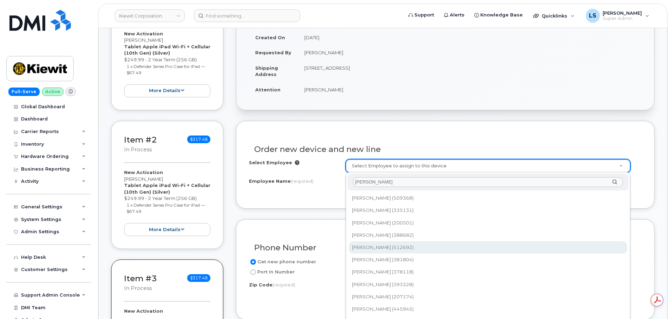
type input "[PERSON_NAME]"
type input "2163780"
type input "[PERSON_NAME]"
type input "905 Powerhouse Rd"
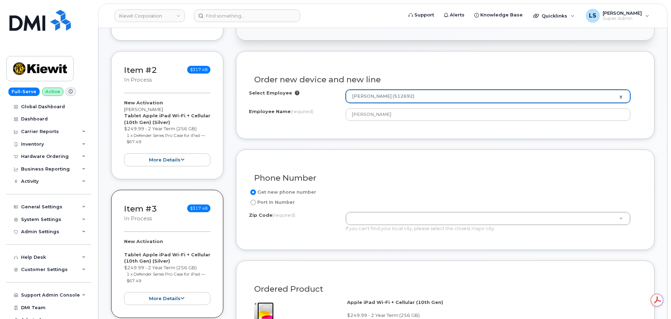
scroll to position [245, 0]
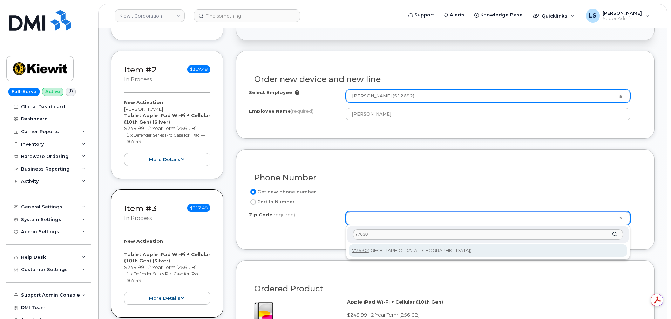
type input "77630"
type input "77630 (Orange, TX)"
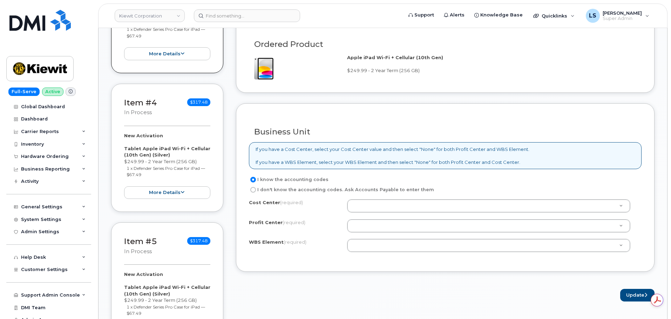
scroll to position [491, 0]
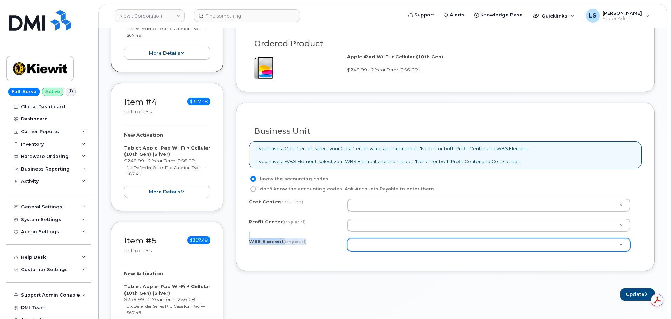
click at [351, 239] on div "Cost Center (required) Profit Center (required) None - None - None WBS Element …" at bounding box center [445, 229] width 393 height 60
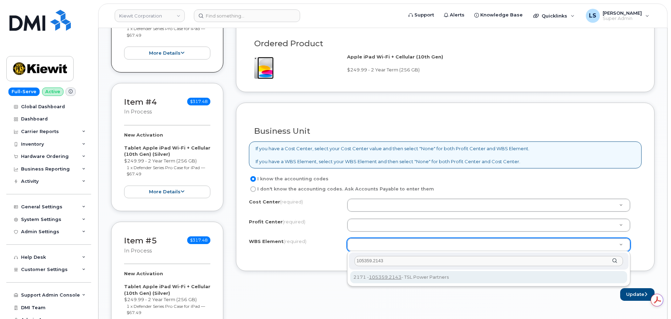
type input "105359.2143"
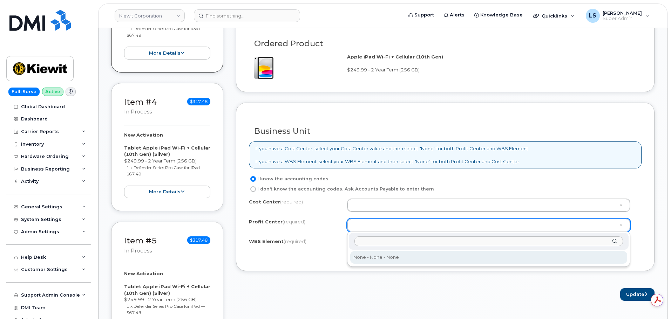
click at [371, 266] on div "None - None - None" at bounding box center [488, 249] width 283 height 35
drag, startPoint x: 372, startPoint y: 261, endPoint x: 372, endPoint y: 237, distance: 24.5
select select "None"
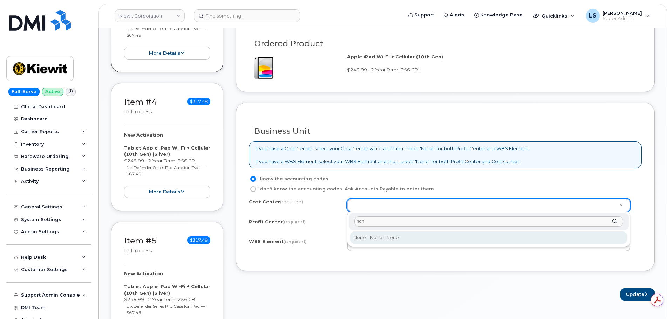
type input "non"
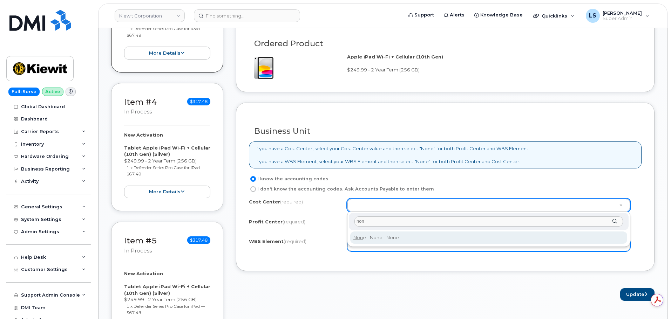
drag, startPoint x: 377, startPoint y: 238, endPoint x: 385, endPoint y: 249, distance: 14.0
type input "None"
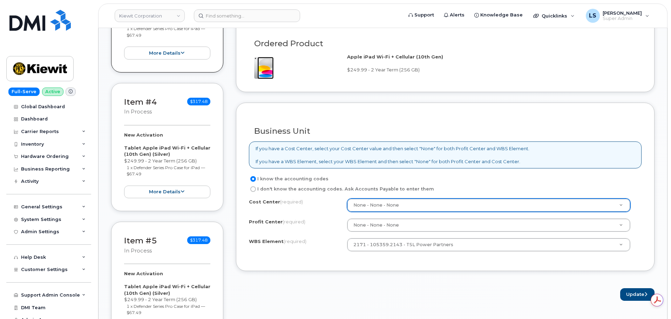
drag, startPoint x: 444, startPoint y: 279, endPoint x: 456, endPoint y: 278, distance: 11.7
click at [447, 279] on form "Existing User Additional cost to upgrading the device Selected device is Eligib…" at bounding box center [445, 53] width 419 height 496
click at [631, 292] on button "Update" at bounding box center [637, 295] width 34 height 13
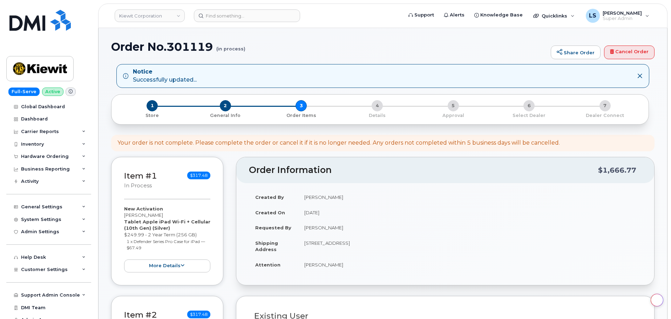
select select
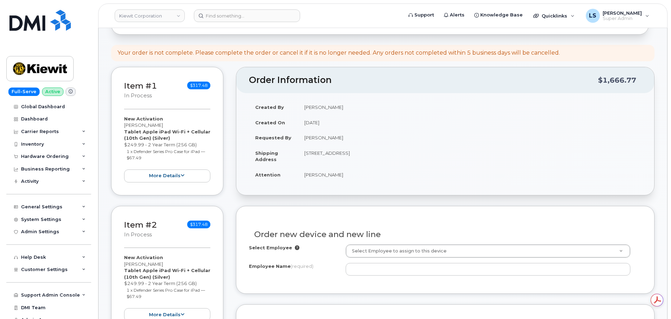
scroll to position [175, 0]
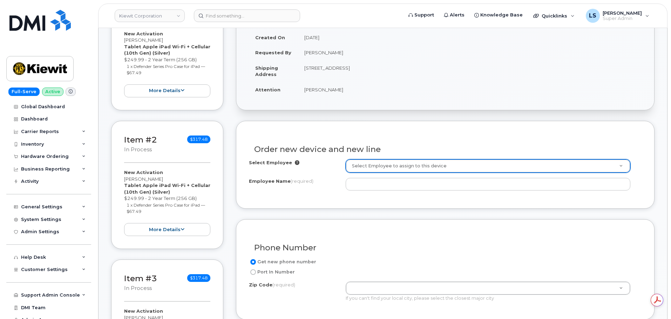
drag, startPoint x: 335, startPoint y: 91, endPoint x: 303, endPoint y: 90, distance: 31.6
drag, startPoint x: 303, startPoint y: 90, endPoint x: 339, endPoint y: 91, distance: 35.8
click at [339, 91] on td "[PERSON_NAME]" at bounding box center [470, 89] width 344 height 15
copy td "[PERSON_NAME]"
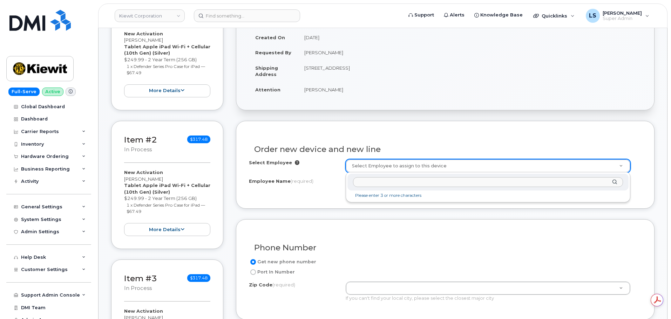
paste input "[PERSON_NAME]"
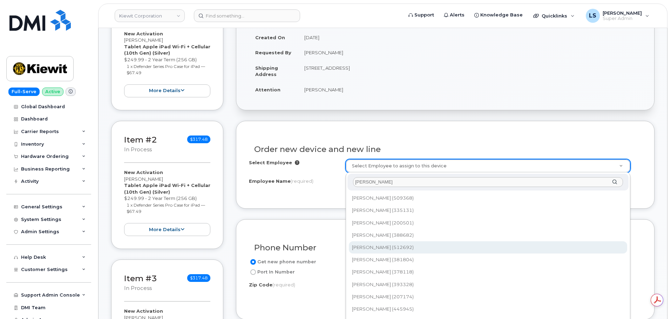
type input "[PERSON_NAME]"
type input "2163780"
type input "[PERSON_NAME]"
type input "[STREET_ADDRESS]"
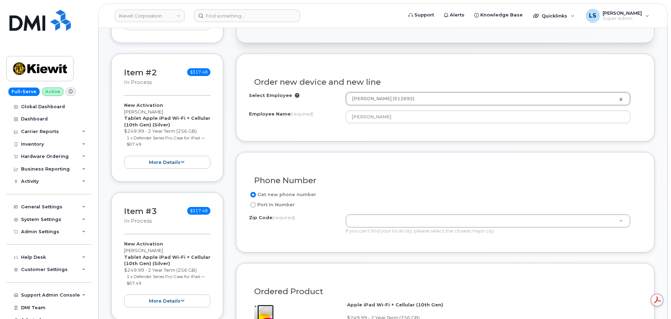
scroll to position [245, 0]
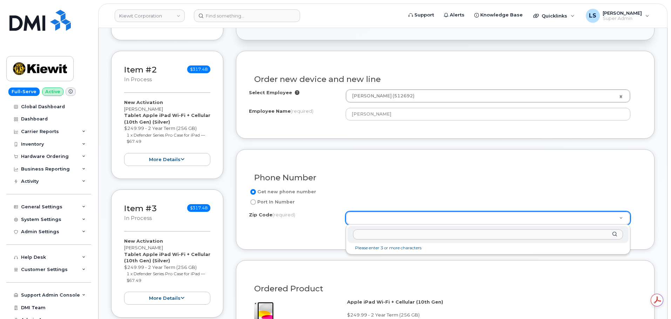
drag, startPoint x: 394, startPoint y: 220, endPoint x: 377, endPoint y: 218, distance: 17.2
paste input "77630"
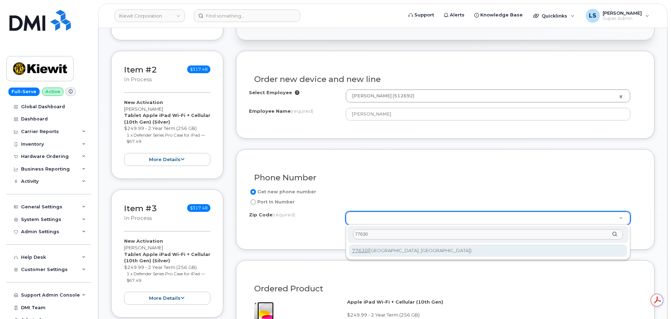
type input "77630"
type input "77630 ([GEOGRAPHIC_DATA], [GEOGRAPHIC_DATA])"
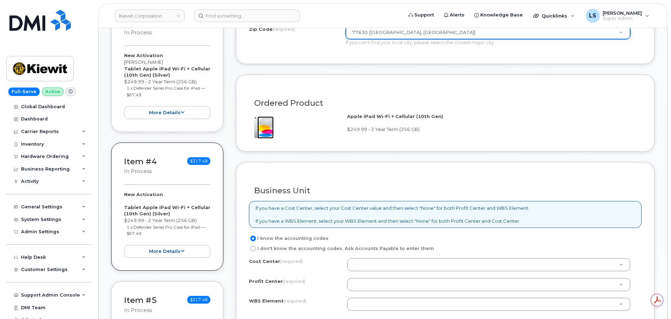
scroll to position [491, 0]
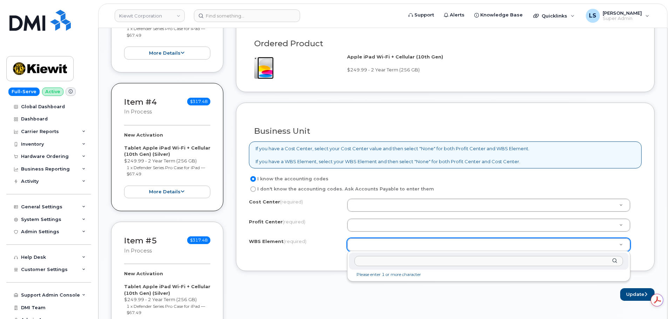
drag, startPoint x: 391, startPoint y: 240, endPoint x: 376, endPoint y: 260, distance: 25.5
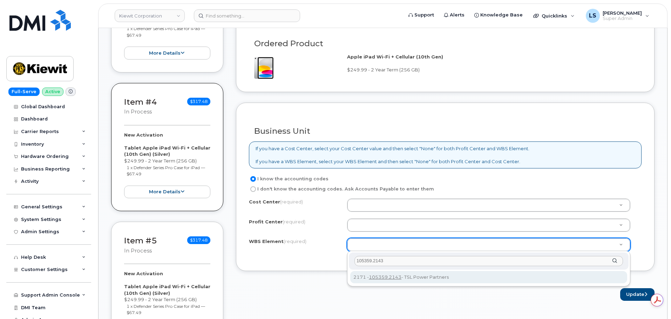
type input "105359.2143"
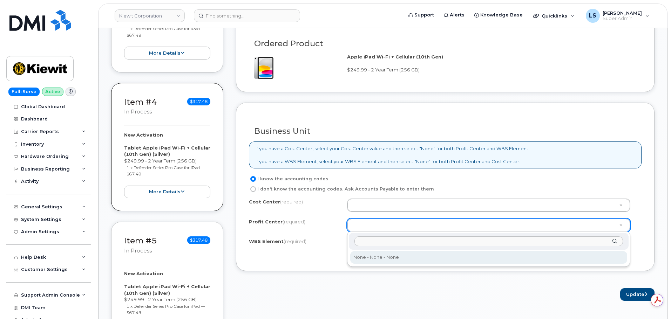
select select "None"
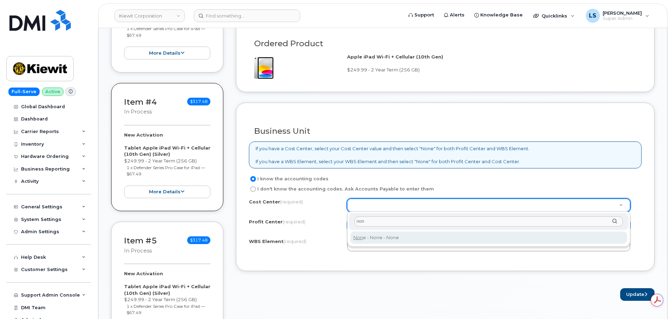
type input "non"
type input "None"
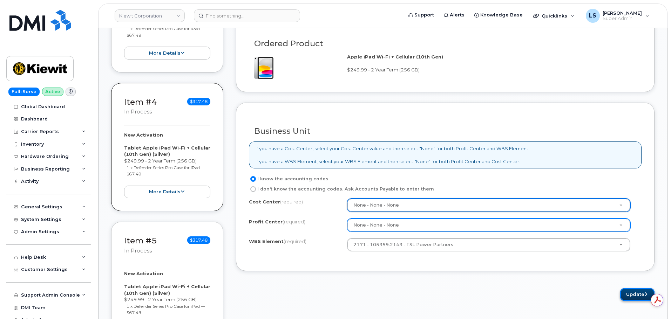
click at [624, 297] on button "Update" at bounding box center [637, 295] width 34 height 13
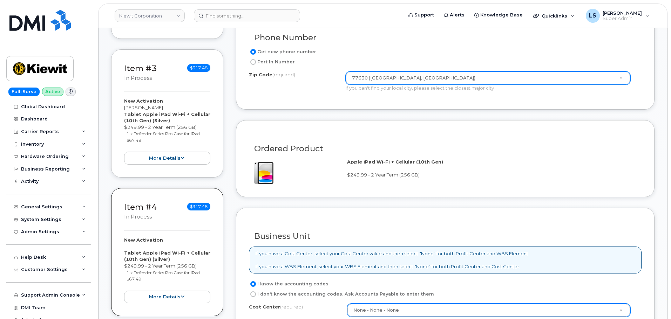
scroll to position [420, 0]
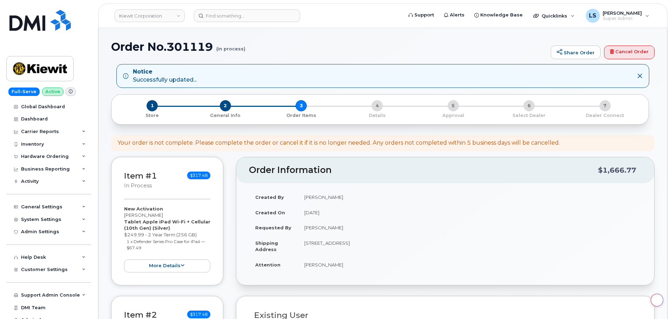
select select
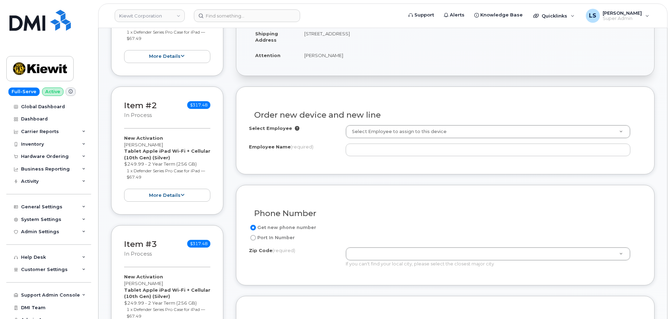
scroll to position [210, 0]
drag, startPoint x: 335, startPoint y: 53, endPoint x: 310, endPoint y: 55, distance: 24.6
click at [306, 55] on td "[PERSON_NAME]" at bounding box center [470, 54] width 344 height 15
drag, startPoint x: 311, startPoint y: 55, endPoint x: 302, endPoint y: 54, distance: 9.9
click at [301, 55] on td "[PERSON_NAME]" at bounding box center [470, 54] width 344 height 15
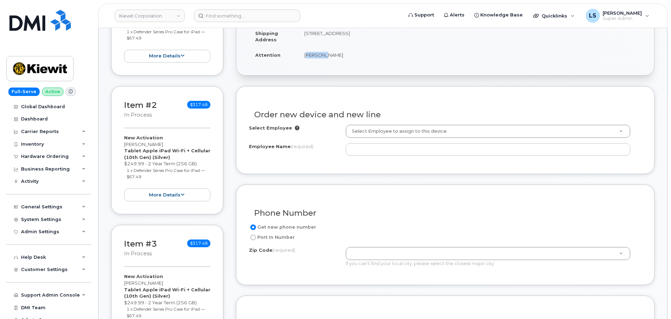
drag, startPoint x: 306, startPoint y: 54, endPoint x: 332, endPoint y: 55, distance: 26.0
click at [328, 55] on td "[PERSON_NAME]" at bounding box center [470, 54] width 344 height 15
drag, startPoint x: 334, startPoint y: 55, endPoint x: 312, endPoint y: 55, distance: 21.7
click at [307, 56] on td "[PERSON_NAME]" at bounding box center [470, 54] width 344 height 15
drag, startPoint x: 313, startPoint y: 55, endPoint x: 301, endPoint y: 55, distance: 12.6
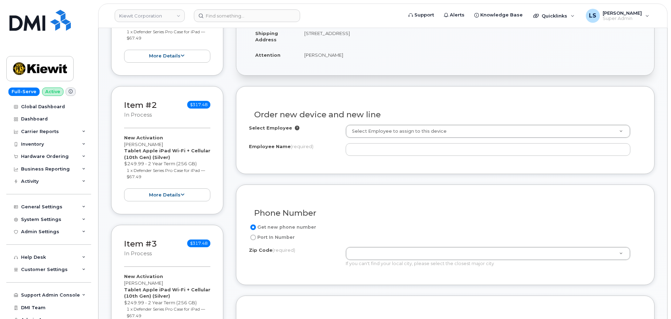
click at [301, 55] on td "[PERSON_NAME]" at bounding box center [470, 54] width 344 height 15
drag, startPoint x: 307, startPoint y: 55, endPoint x: 326, endPoint y: 55, distance: 19.3
click at [337, 55] on td "[PERSON_NAME]" at bounding box center [470, 54] width 344 height 15
copy td "[PERSON_NAME]"
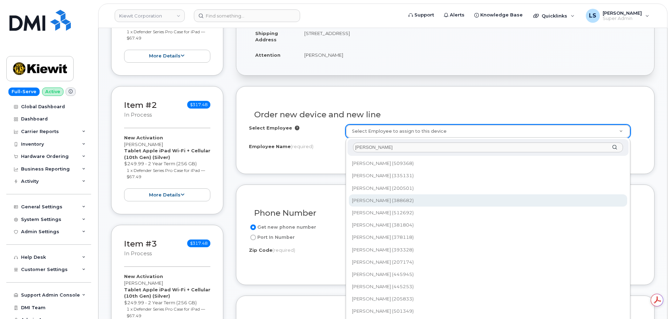
scroll to position [0, 0]
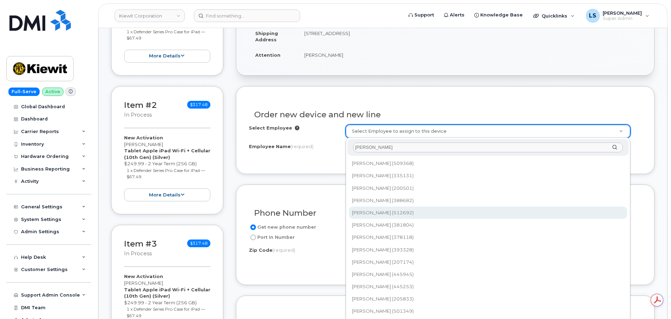
type input "[PERSON_NAME]"
type input "2163780"
type input "[PERSON_NAME]"
type input "905 Powerhouse Rd"
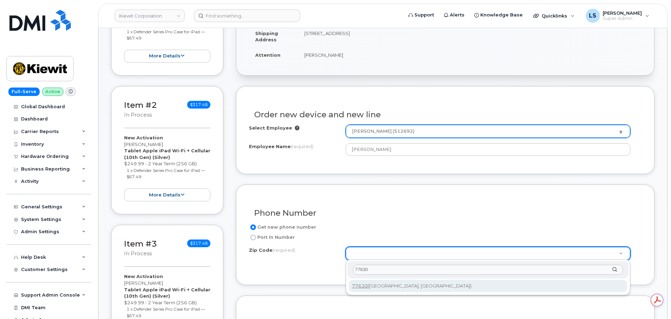
type input "77630"
type input "77630 (Orange, TX)"
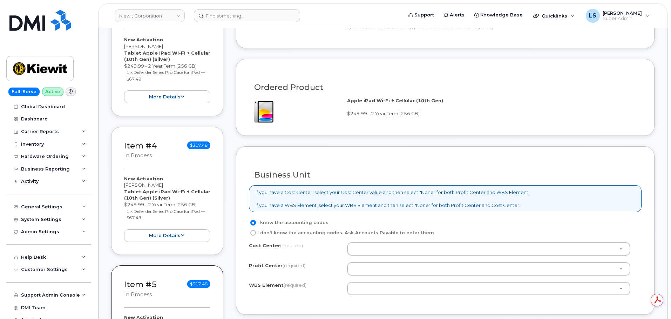
scroll to position [526, 0]
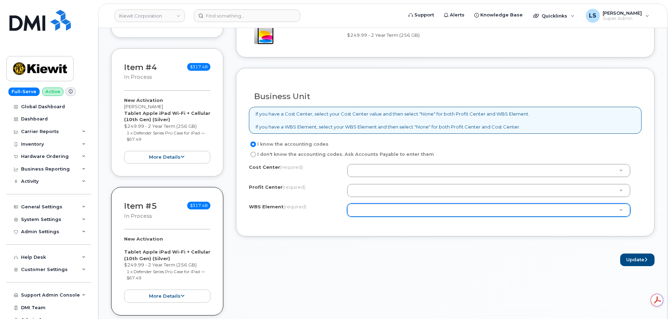
drag, startPoint x: 387, startPoint y: 198, endPoint x: 383, endPoint y: 204, distance: 7.7
click at [387, 199] on div "Cost Center (required) Profit Center (required) None - None - None WBS Element …" at bounding box center [445, 194] width 393 height 60
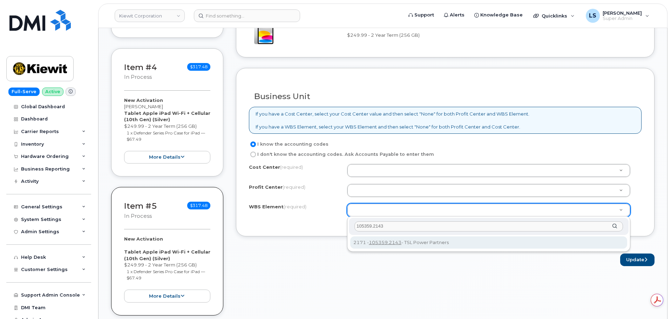
type input "105359.2143"
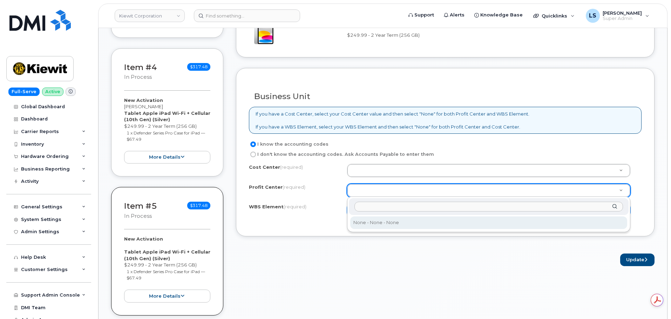
select select "None"
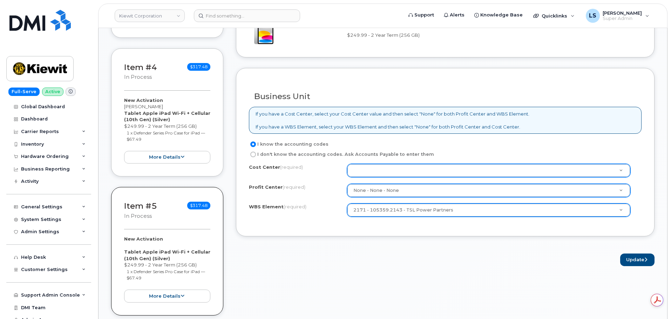
drag, startPoint x: 377, startPoint y: 161, endPoint x: 372, endPoint y: 168, distance: 8.8
click at [376, 162] on div "I know the accounting codes I don't know the accounting codes. Ask Accounts Pay…" at bounding box center [445, 181] width 393 height 83
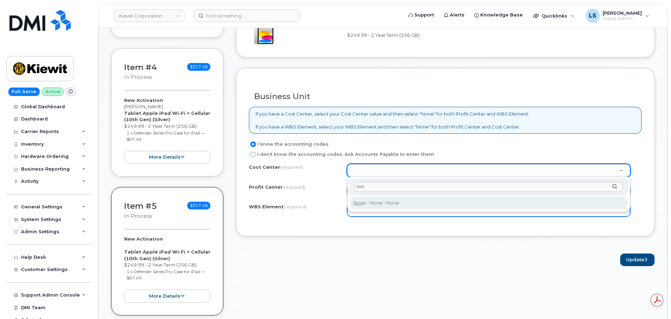
type input "non"
type input "None"
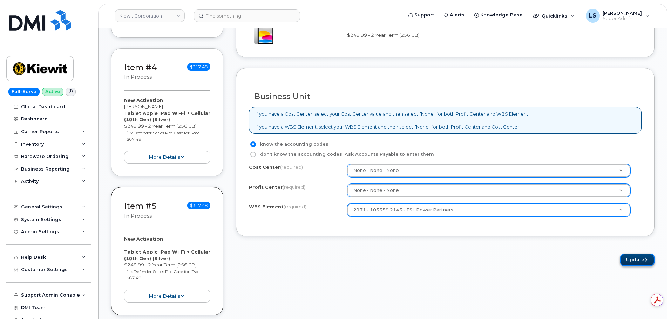
click at [638, 261] on button "Update" at bounding box center [637, 260] width 34 height 13
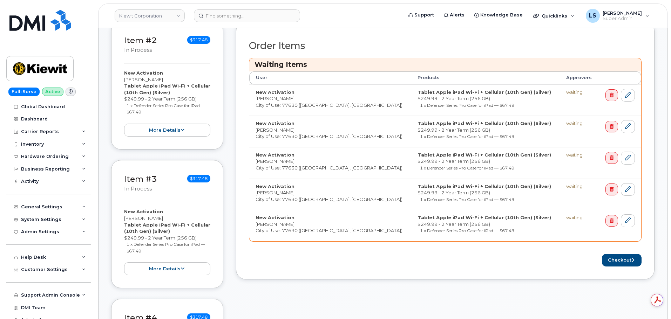
scroll to position [281, 0]
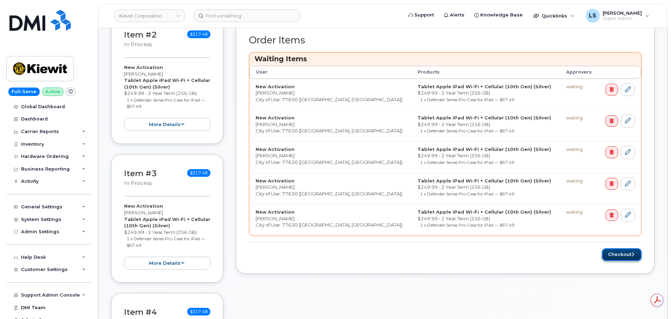
click at [614, 249] on button "Checkout" at bounding box center [622, 255] width 40 height 13
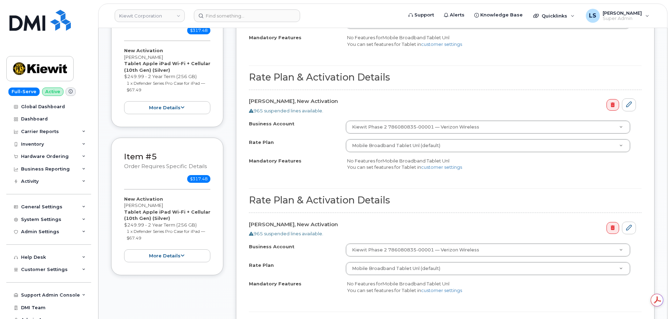
scroll to position [701, 0]
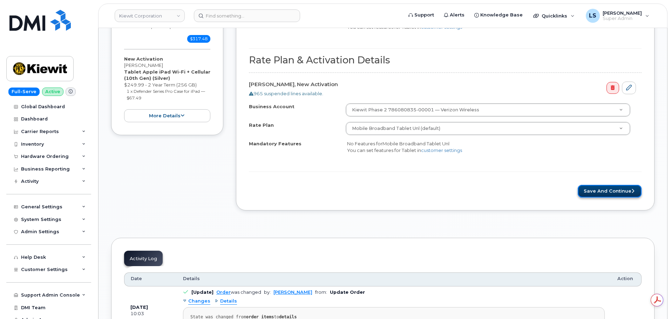
click at [595, 188] on button "Save and Continue" at bounding box center [610, 191] width 64 height 13
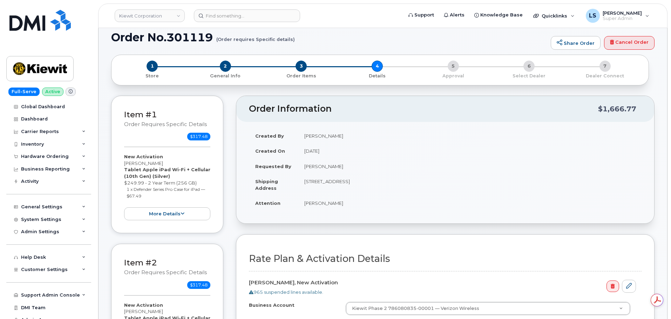
scroll to position [35, 0]
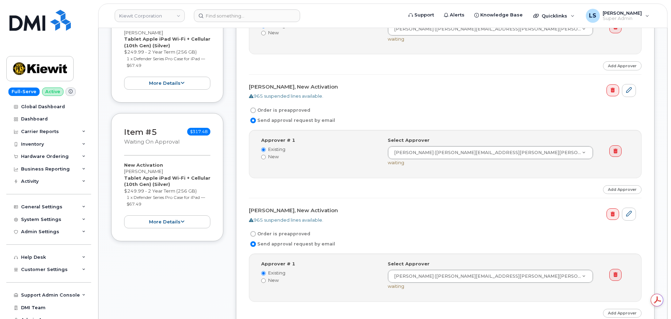
scroll to position [631, 0]
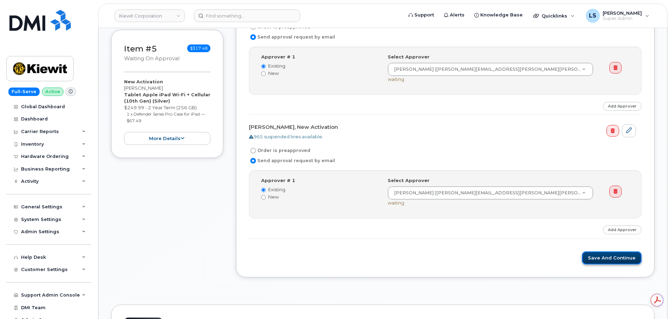
click at [604, 253] on button "Save and Continue" at bounding box center [612, 258] width 60 height 13
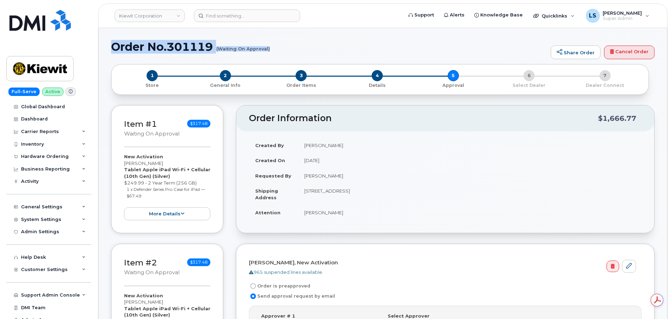
drag, startPoint x: 109, startPoint y: 48, endPoint x: 269, endPoint y: 50, distance: 159.9
copy h1 "Order No.301119 (Waiting On Approval)"
click at [332, 49] on h1 "Order No.301119 (Waiting On Approval)" at bounding box center [329, 47] width 436 height 12
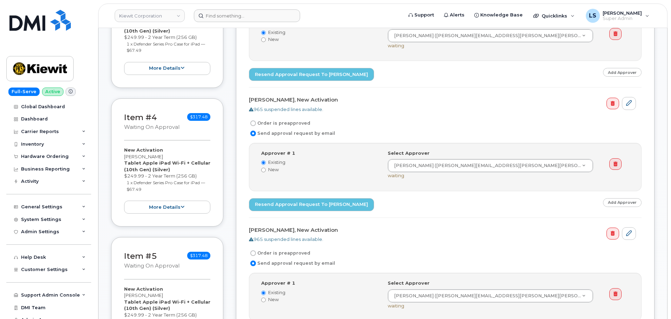
scroll to position [351, 0]
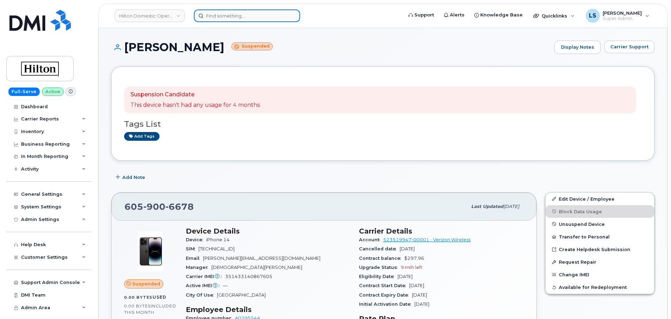
click at [221, 13] on input at bounding box center [247, 15] width 106 height 13
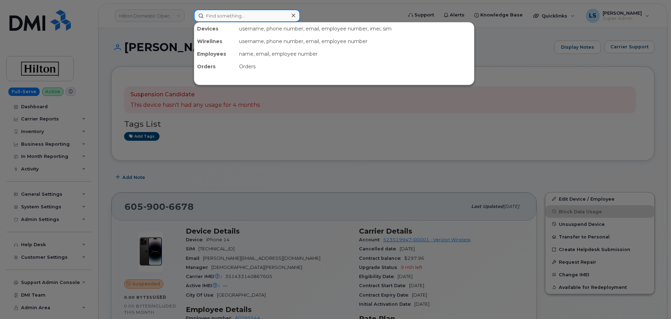
paste input "[PHONE_NUMBER]"
type input "[PHONE_NUMBER]"
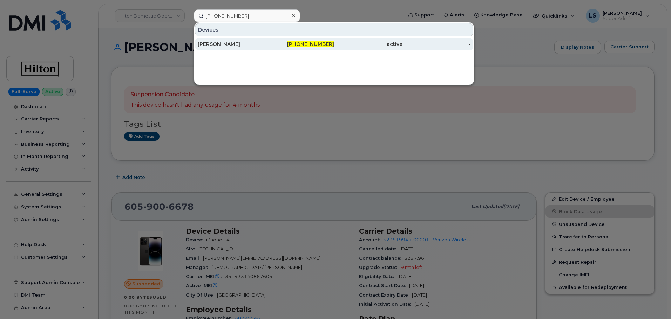
click at [225, 45] on div "[PERSON_NAME]" at bounding box center [232, 44] width 68 height 7
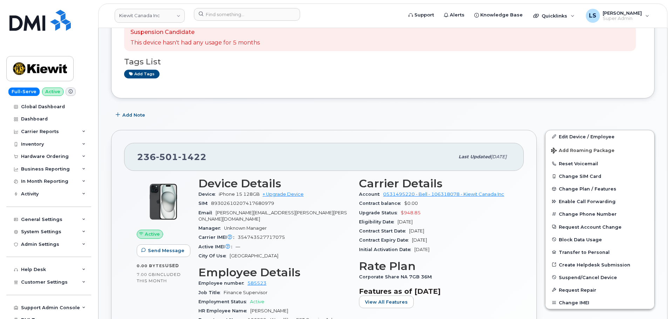
scroll to position [70, 0]
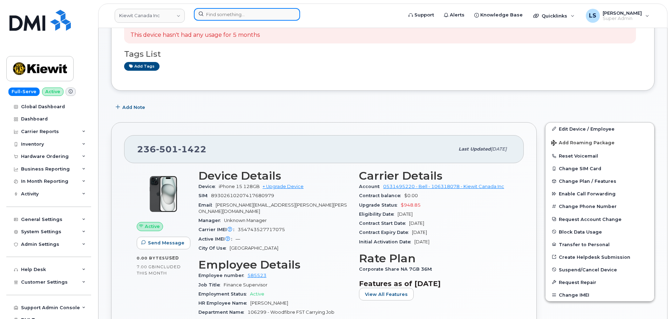
click at [255, 11] on input at bounding box center [247, 14] width 106 height 13
paste input "438.826.4880"
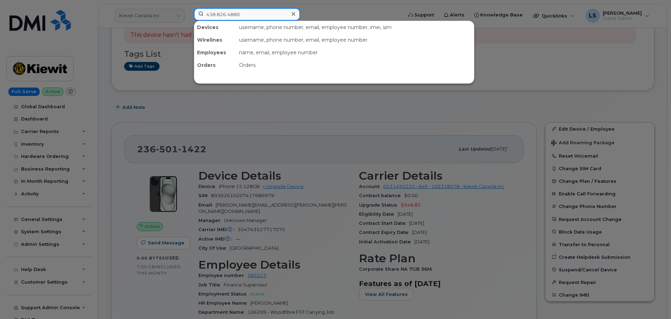
type input "438.826.4880"
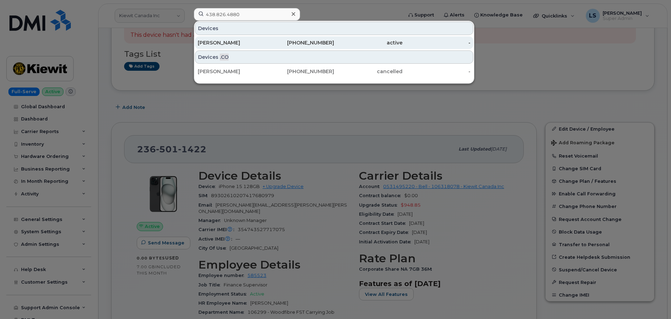
click at [265, 45] on div "[PERSON_NAME]" at bounding box center [232, 42] width 68 height 7
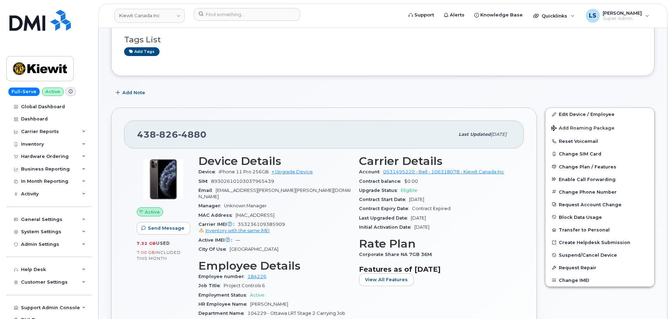
scroll to position [70, 0]
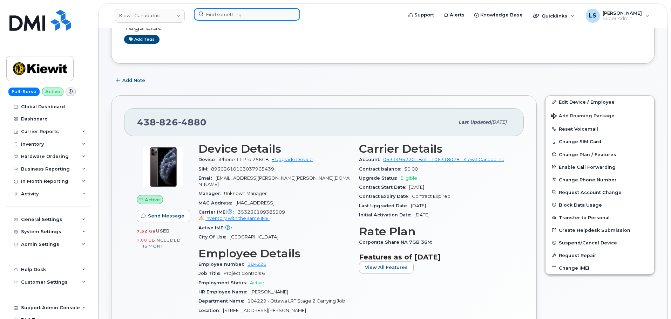
click at [263, 12] on input at bounding box center [247, 14] width 106 height 13
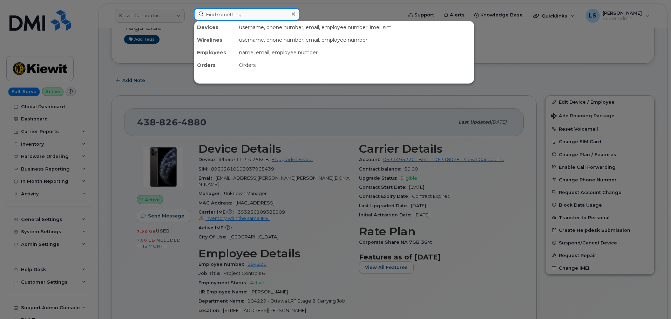
paste input "[PERSON_NAME]"
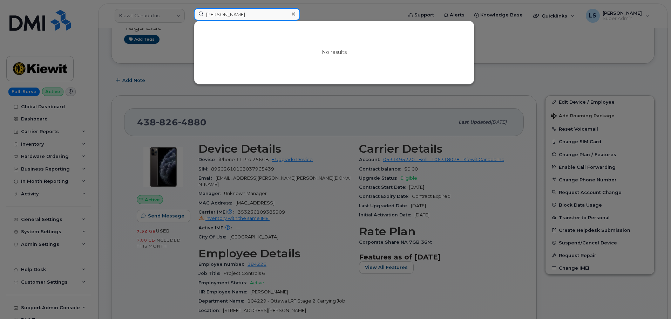
click at [241, 8] on input "JED KELLEY" at bounding box center [247, 14] width 106 height 13
paste input "IDIAH.KELLEY@KIEWIT.COM"
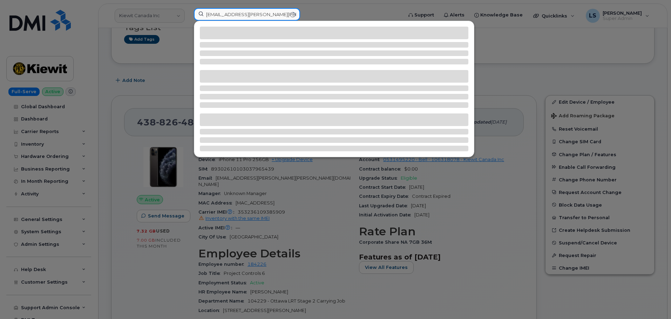
type input "[EMAIL_ADDRESS][PERSON_NAME][PERSON_NAME][DOMAIN_NAME]"
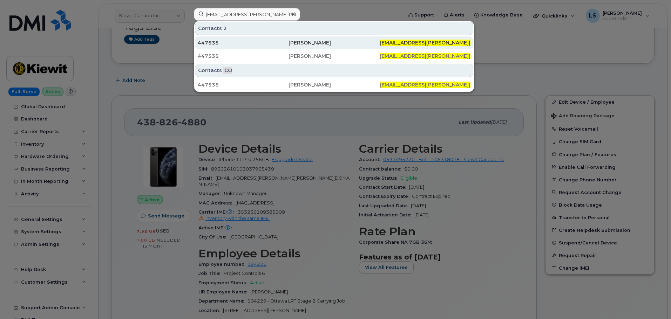
click at [280, 39] on div "447535" at bounding box center [243, 42] width 91 height 13
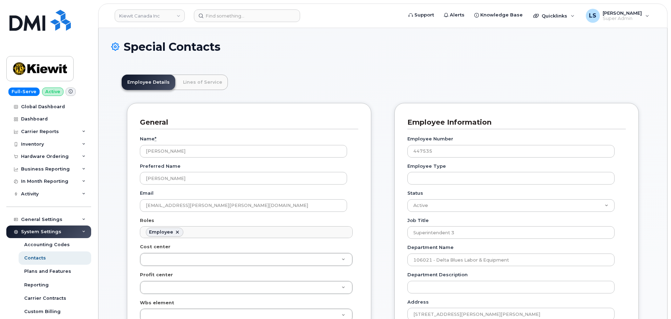
scroll to position [21, 0]
click at [169, 18] on link "Kiewit Canada Inc" at bounding box center [150, 15] width 70 height 13
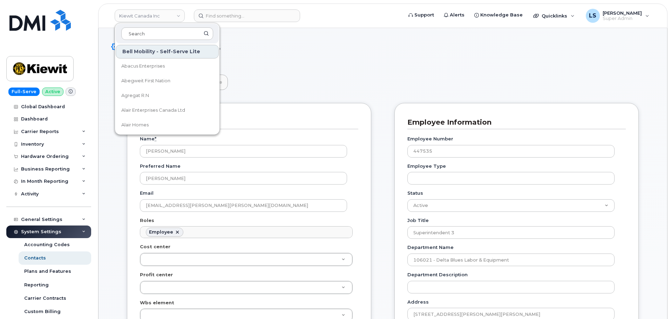
type input "i"
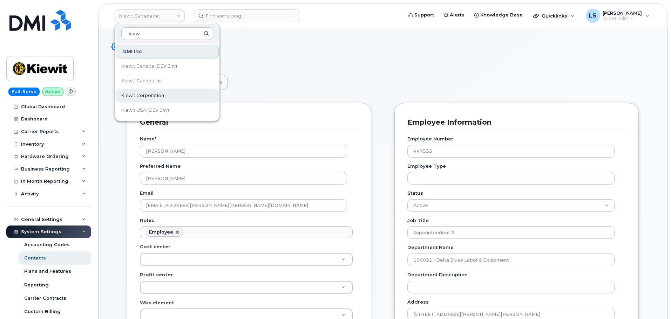
type input "kiew"
click at [168, 89] on link "Kiewit Corporation" at bounding box center [167, 96] width 103 height 14
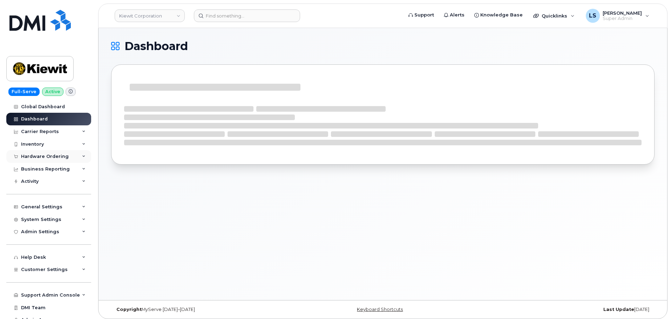
click at [59, 162] on div "Hardware Ordering" at bounding box center [48, 156] width 85 height 13
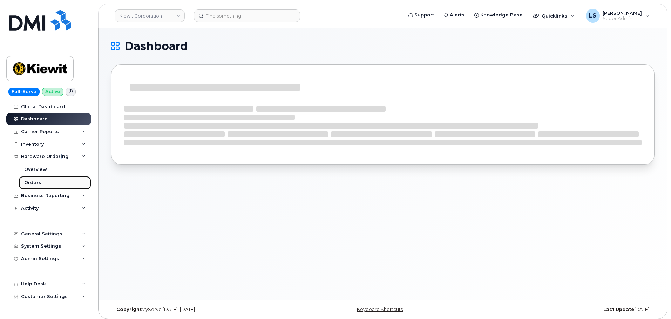
click at [44, 183] on link "Orders" at bounding box center [55, 182] width 73 height 13
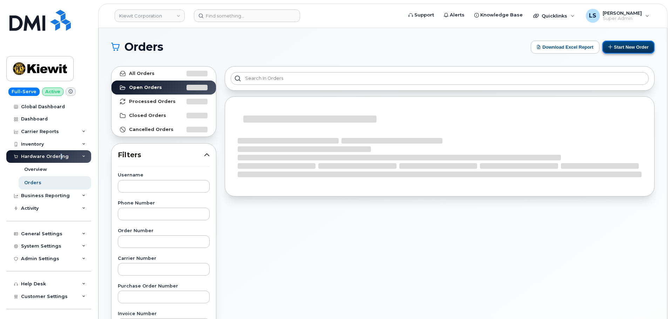
click at [640, 46] on button "Start New Order" at bounding box center [628, 47] width 52 height 13
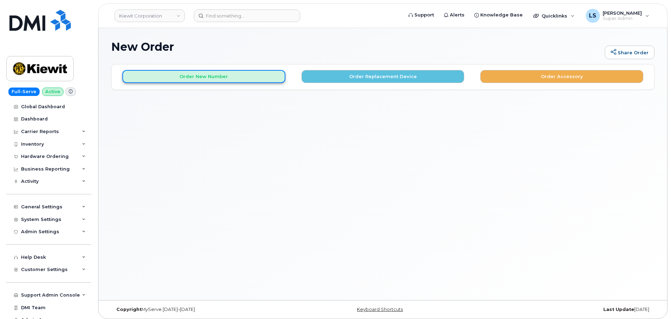
click at [224, 81] on button "Order New Number" at bounding box center [203, 76] width 163 height 13
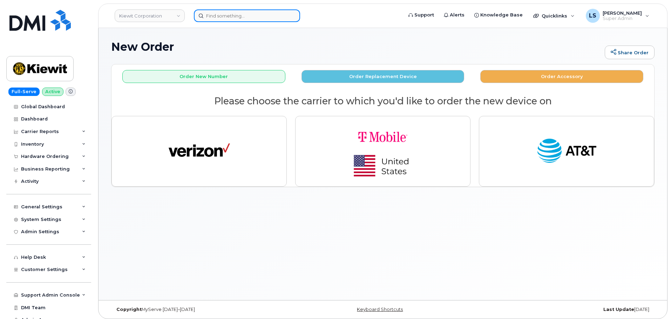
click at [260, 13] on input at bounding box center [247, 15] width 106 height 13
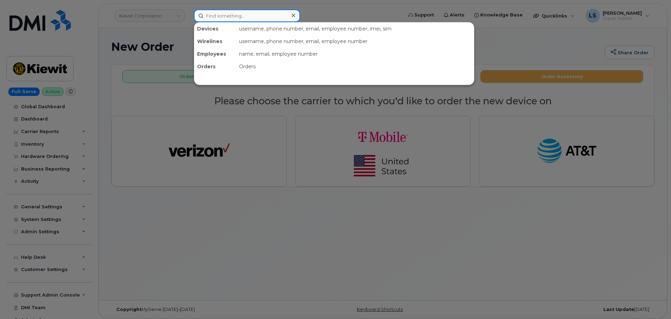
paste input "[PHONE_NUMBER]"
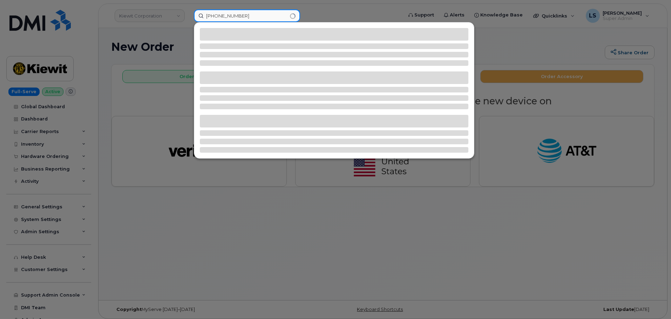
type input "[PHONE_NUMBER]"
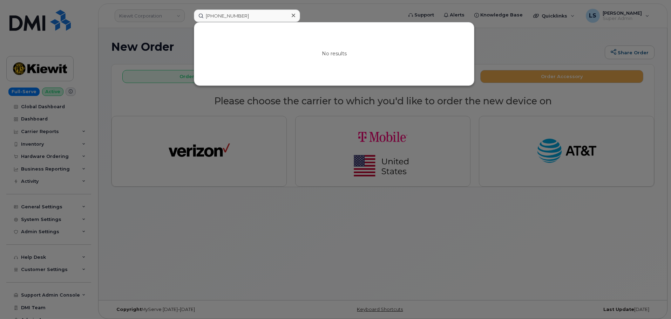
click at [181, 205] on div at bounding box center [335, 159] width 671 height 319
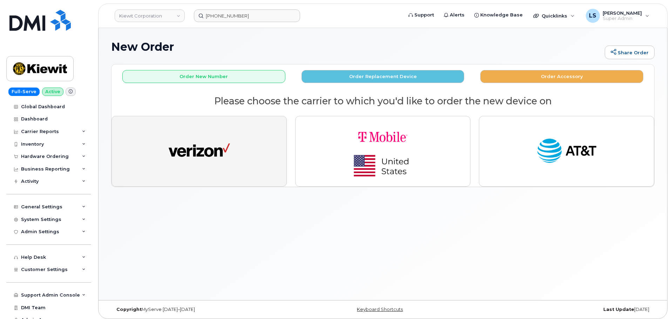
click at [198, 166] on img "button" at bounding box center [199, 152] width 61 height 32
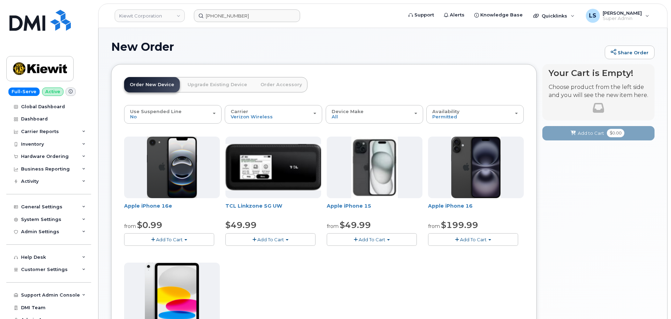
click at [176, 242] on span "Add To Cart" at bounding box center [169, 240] width 27 height 6
click at [167, 252] on link "$0.99 - 2 Year Activation (128GB)" at bounding box center [171, 253] width 90 height 9
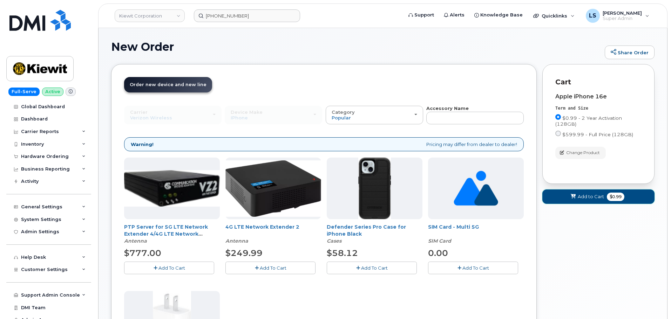
drag, startPoint x: 603, startPoint y: 192, endPoint x: 579, endPoint y: 197, distance: 24.8
click at [603, 193] on button "Add to Cart $0.99" at bounding box center [598, 197] width 112 height 14
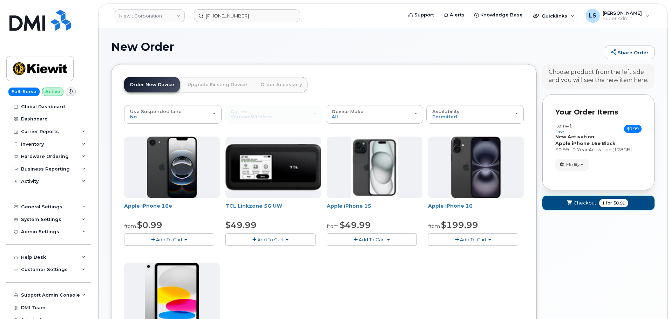
click at [583, 204] on span "Checkout" at bounding box center [585, 203] width 23 height 7
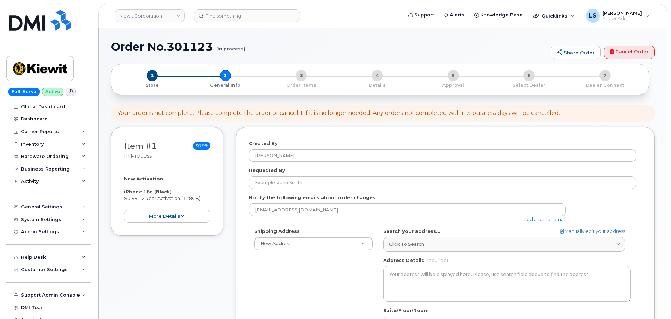
select select
click at [621, 50] on link "Cancel Order" at bounding box center [629, 53] width 50 height 14
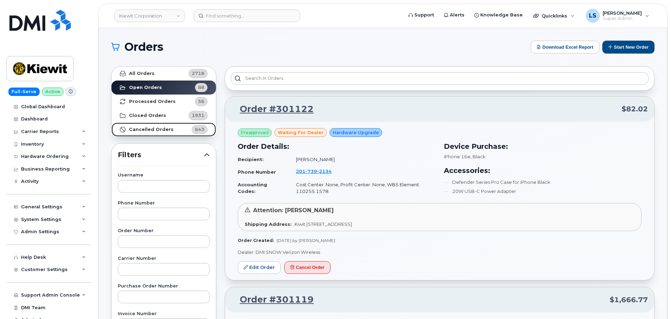
click at [174, 130] on link "Cancelled Orders 643" at bounding box center [164, 130] width 104 height 14
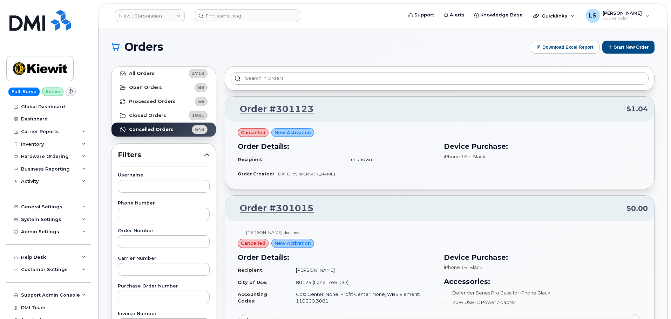
click at [333, 173] on span "[DATE] by [PERSON_NAME]" at bounding box center [306, 173] width 59 height 5
click at [151, 77] on link "All Orders 2718" at bounding box center [164, 74] width 104 height 14
